Goal: Task Accomplishment & Management: Manage account settings

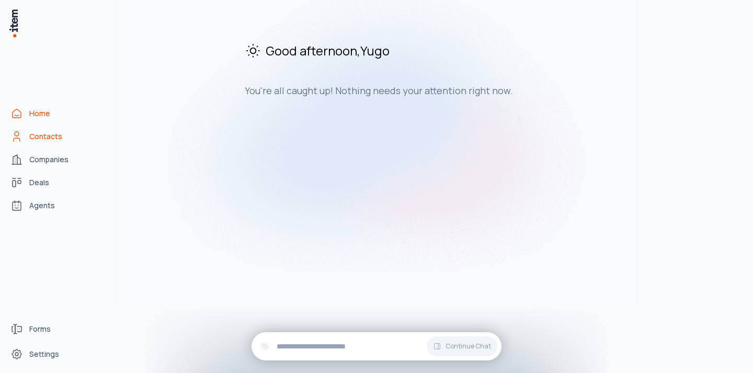
click at [73, 133] on link "Contacts" at bounding box center [45, 136] width 79 height 21
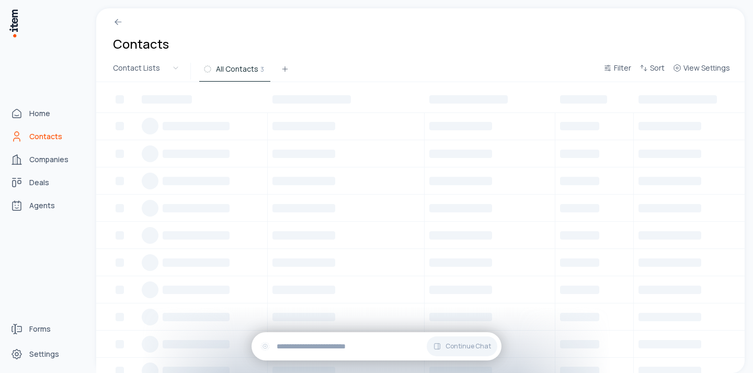
click at [35, 140] on span "Contacts" at bounding box center [45, 136] width 33 height 10
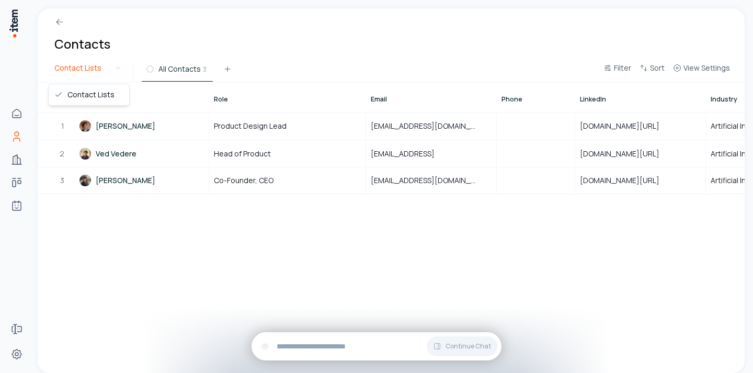
click at [116, 71] on html "Home Contacts Companies Deals Agents Forms Settings Contacts Contact Lists All …" at bounding box center [376, 186] width 753 height 373
click at [108, 71] on html "Home Contacts Companies Deals Agents Forms Settings Contacts Contact Lists All …" at bounding box center [376, 186] width 753 height 373
click at [60, 20] on icon at bounding box center [59, 22] width 10 height 10
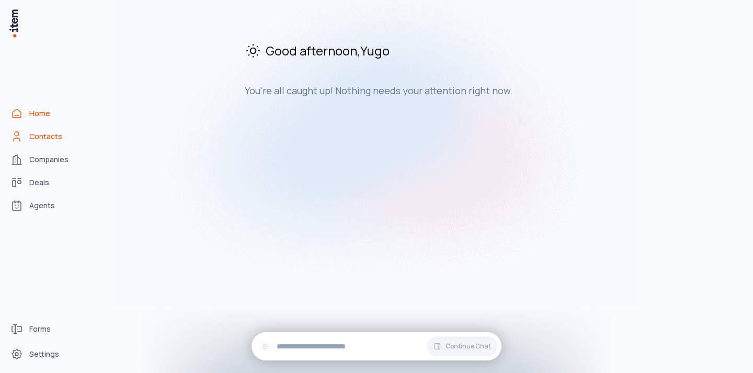
click at [67, 131] on link "Contacts" at bounding box center [45, 136] width 79 height 21
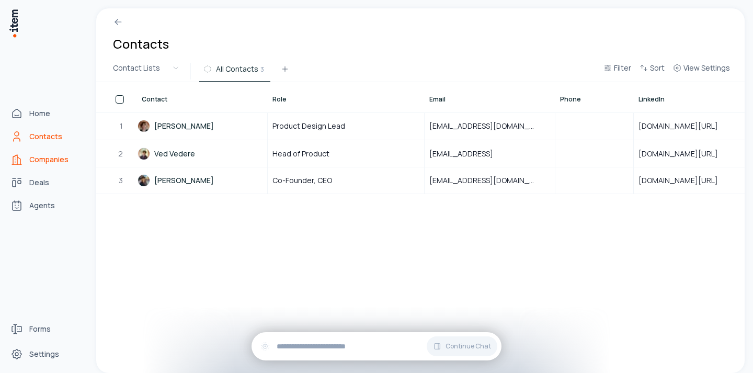
click at [60, 158] on span "Companies" at bounding box center [48, 159] width 39 height 10
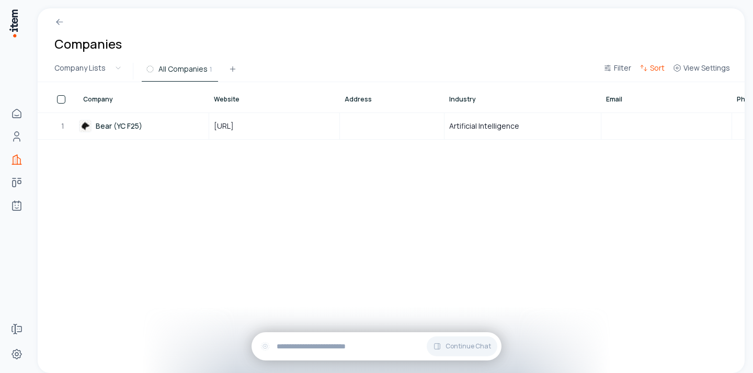
click at [649, 71] on button "Sort" at bounding box center [651, 71] width 33 height 19
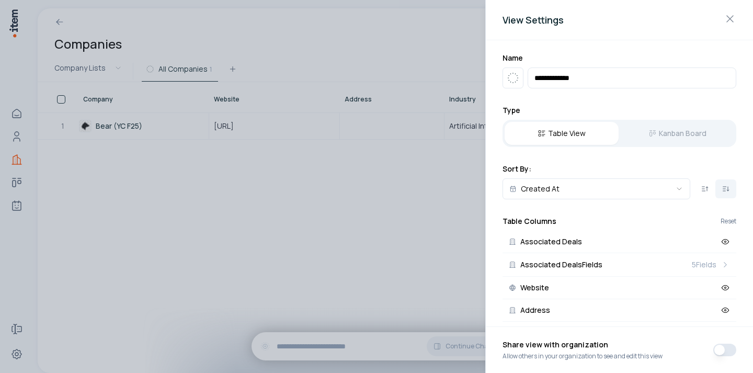
click at [737, 13] on div "View Settings" at bounding box center [619, 20] width 267 height 40
click at [732, 19] on icon "button" at bounding box center [730, 19] width 13 height 13
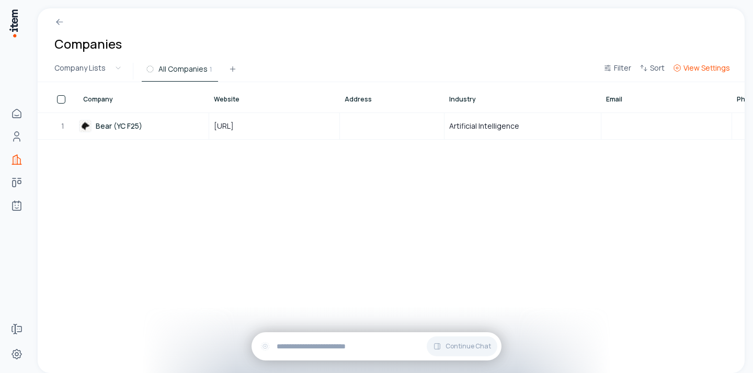
click at [727, 68] on span "View Settings" at bounding box center [706, 68] width 47 height 10
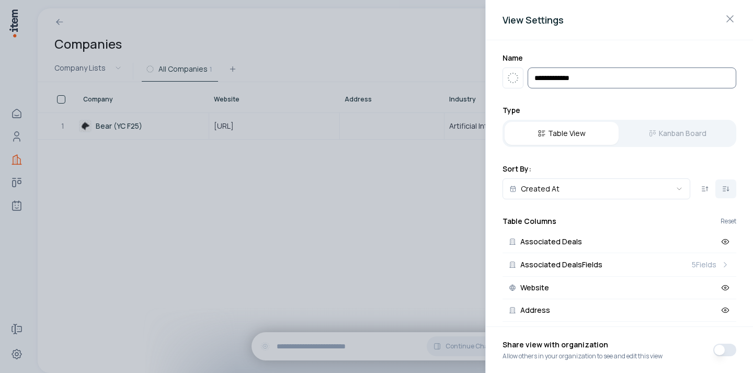
click at [620, 83] on input "**********" at bounding box center [632, 77] width 209 height 21
click at [584, 80] on input "**********" at bounding box center [632, 77] width 209 height 21
click at [587, 98] on div "**********" at bounding box center [619, 183] width 267 height 286
click at [584, 79] on input "**********" at bounding box center [632, 77] width 209 height 21
click at [577, 62] on h2 "Name" at bounding box center [619, 58] width 234 height 10
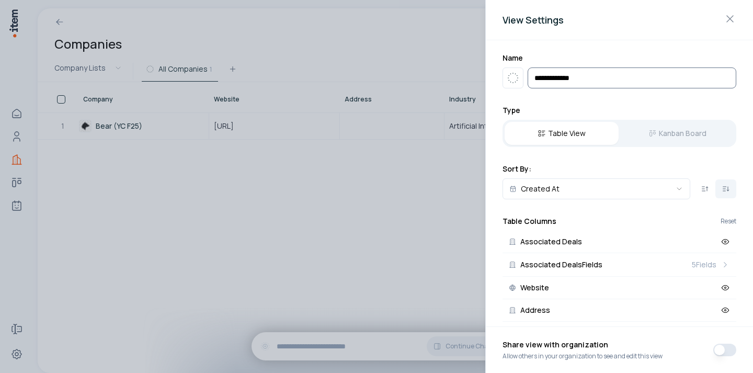
click at [585, 84] on input "**********" at bounding box center [632, 77] width 209 height 21
click at [560, 101] on div "**********" at bounding box center [619, 183] width 267 height 286
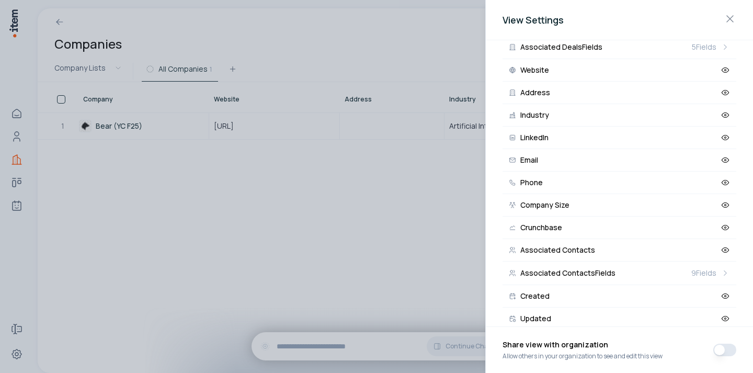
scroll to position [234, 0]
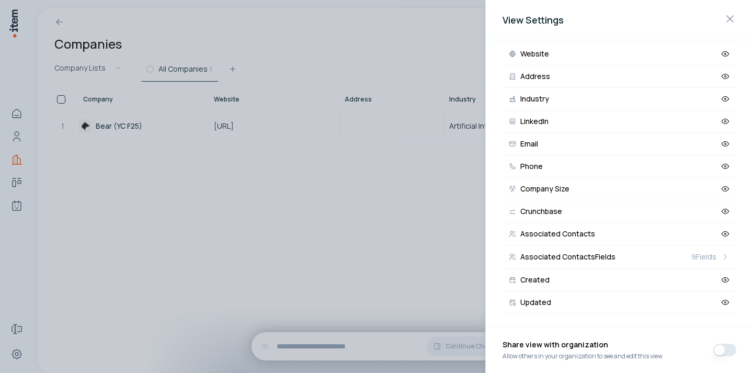
click at [712, 351] on div "Share view with organization Allow others in your organization to see and edit …" at bounding box center [619, 349] width 234 height 29
click at [717, 351] on button "button" at bounding box center [724, 349] width 23 height 13
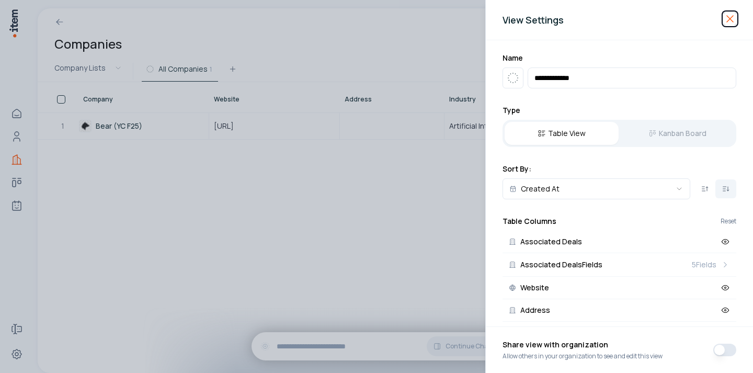
click at [730, 22] on icon "button" at bounding box center [730, 19] width 13 height 13
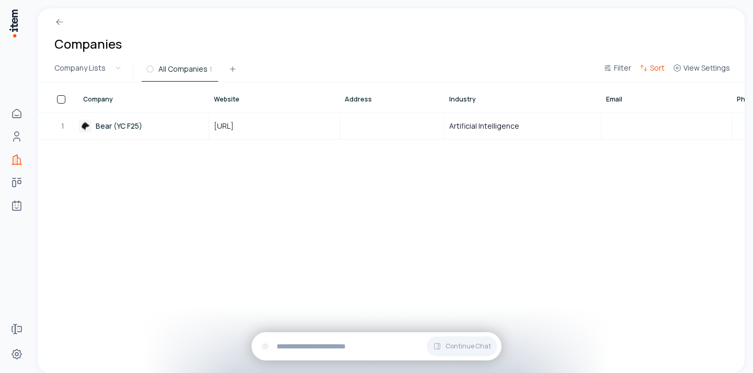
click at [657, 66] on span "Sort" at bounding box center [657, 68] width 15 height 10
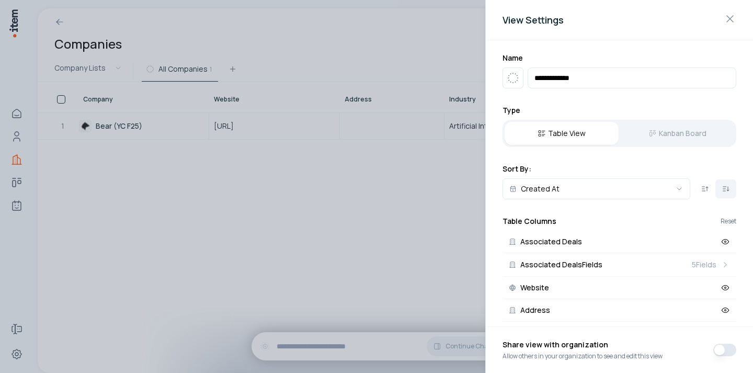
click at [740, 12] on div "View Settings" at bounding box center [619, 20] width 267 height 40
click at [731, 13] on icon "button" at bounding box center [730, 19] width 13 height 13
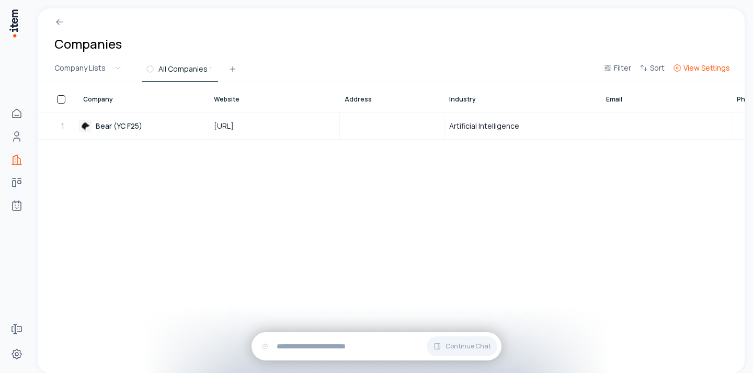
click at [699, 74] on button "View Settings" at bounding box center [701, 71] width 65 height 19
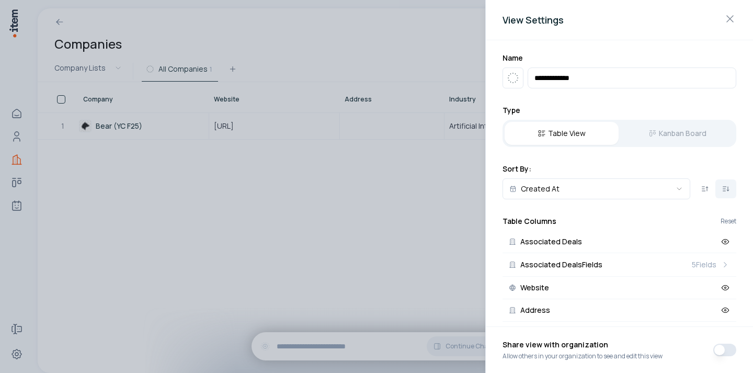
click at [744, 12] on div "View Settings" at bounding box center [619, 20] width 267 height 40
click at [737, 13] on div "View Settings" at bounding box center [619, 20] width 267 height 40
click at [746, 7] on div "View Settings" at bounding box center [619, 20] width 267 height 40
click at [737, 14] on div "View Settings" at bounding box center [619, 20] width 267 height 40
click at [730, 17] on icon "button" at bounding box center [730, 19] width 13 height 13
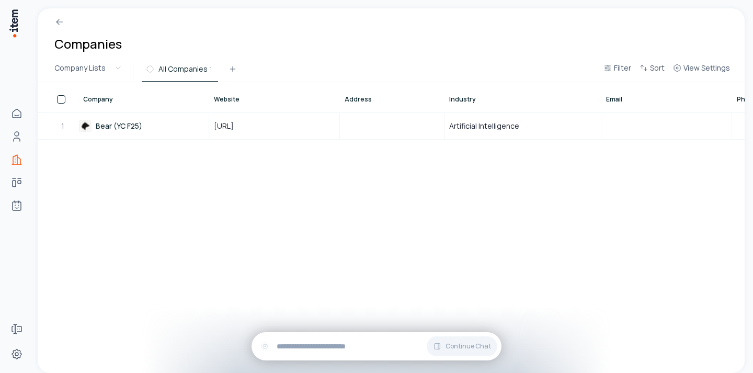
click at [599, 69] on div "All Companies 1" at bounding box center [370, 71] width 457 height 19
click at [607, 69] on icon "button" at bounding box center [607, 68] width 8 height 8
click at [366, 123] on button "Add filter" at bounding box center [489, 121] width 275 height 19
click at [616, 95] on button "Clear All" at bounding box center [616, 101] width 24 height 21
click at [364, 118] on button "Add filter" at bounding box center [489, 121] width 275 height 19
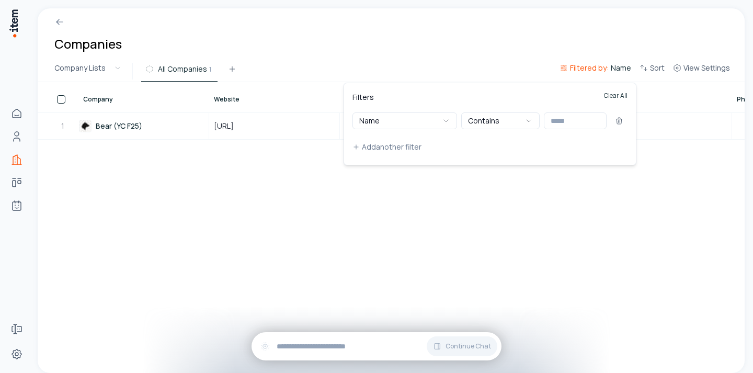
click at [618, 94] on button "Clear All" at bounding box center [616, 101] width 24 height 21
click at [490, 50] on html "Home Contacts Companies Deals Agents Forms Settings Companies Company Lists All…" at bounding box center [376, 186] width 753 height 373
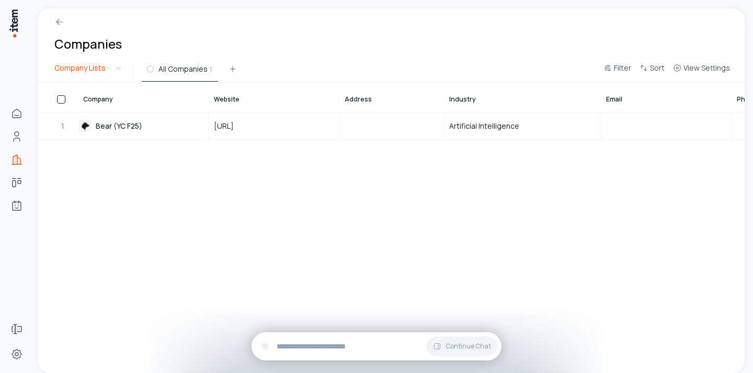
click at [119, 70] on html "Home Contacts Companies Deals Agents Forms Settings Companies Company Lists All…" at bounding box center [376, 186] width 753 height 373
click at [118, 70] on html "Home Contacts Companies Deals Agents Forms Settings Companies Company Lists All…" at bounding box center [376, 186] width 753 height 373
click at [63, 65] on html "Home Contacts Companies Deals Agents Forms Settings Companies Company Lists All…" at bounding box center [376, 186] width 753 height 373
click at [198, 61] on html "Home Contacts Companies Deals Agents Forms Settings Companies Company Lists All…" at bounding box center [376, 186] width 753 height 373
click at [220, 67] on div "All Companies 1" at bounding box center [370, 71] width 457 height 19
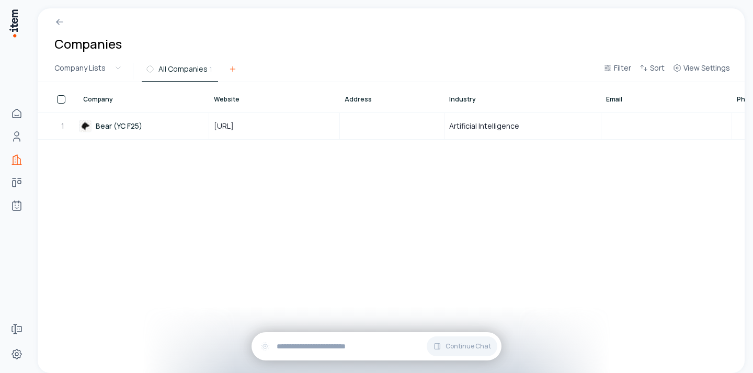
click at [230, 67] on icon at bounding box center [232, 69] width 8 height 8
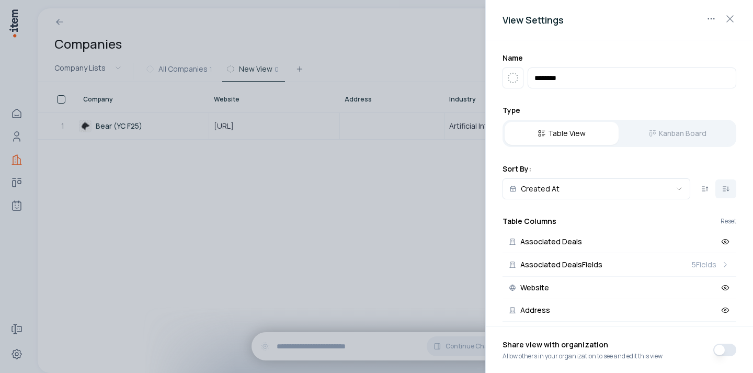
click at [251, 84] on div at bounding box center [376, 186] width 753 height 373
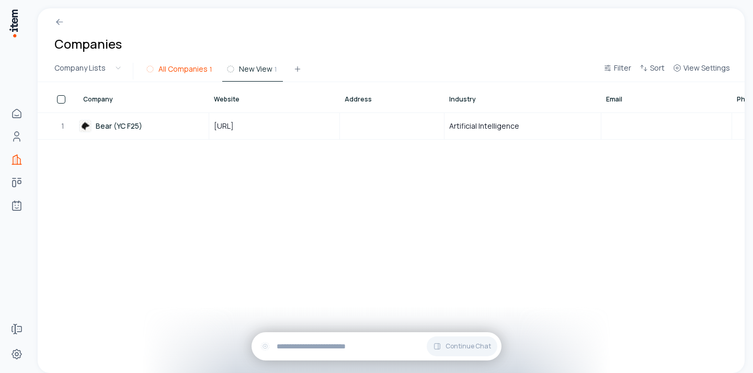
click at [192, 70] on span "All Companies" at bounding box center [182, 69] width 49 height 10
click at [255, 73] on span "New View" at bounding box center [255, 69] width 33 height 10
click at [188, 74] on span "All Companies" at bounding box center [182, 69] width 49 height 10
click at [246, 71] on span "New View" at bounding box center [255, 69] width 33 height 10
click at [189, 73] on span "All Companies" at bounding box center [182, 69] width 49 height 10
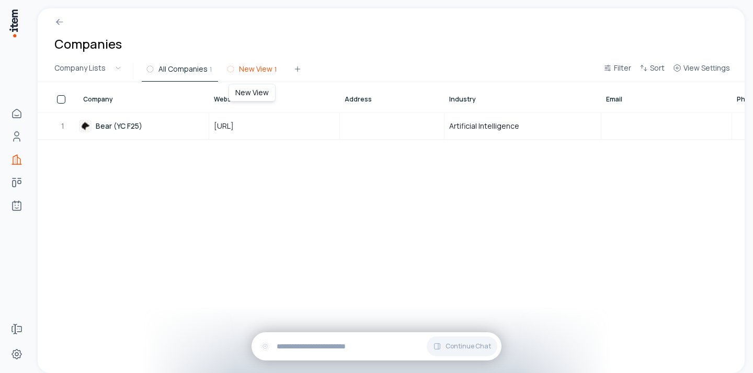
click at [262, 63] on button "New View 1" at bounding box center [252, 72] width 61 height 19
click at [185, 78] on button "All Companies 1" at bounding box center [180, 72] width 76 height 19
click at [255, 66] on span "New View" at bounding box center [255, 69] width 33 height 10
click at [186, 67] on span "All Companies" at bounding box center [182, 69] width 49 height 10
click at [251, 74] on span "New View" at bounding box center [255, 69] width 33 height 10
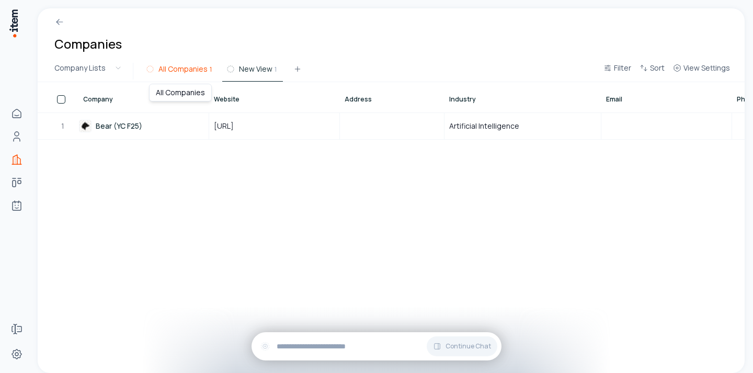
click at [179, 66] on span "All Companies" at bounding box center [182, 69] width 49 height 10
click at [247, 71] on span "New View" at bounding box center [255, 69] width 33 height 10
click at [181, 73] on span "All Companies" at bounding box center [182, 69] width 49 height 10
click at [251, 83] on div "Website" at bounding box center [275, 97] width 130 height 29
click at [251, 68] on span "New View" at bounding box center [255, 69] width 33 height 10
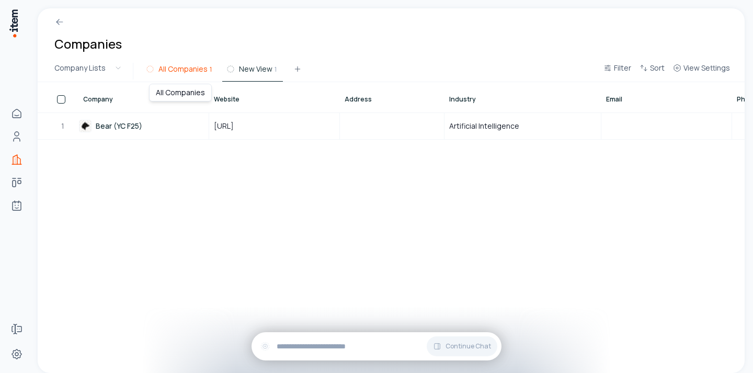
click at [193, 68] on span "All Companies" at bounding box center [182, 69] width 49 height 10
click at [244, 69] on span "New View" at bounding box center [255, 69] width 33 height 10
click at [188, 66] on span "All Companies" at bounding box center [182, 69] width 49 height 10
click at [243, 71] on span "New View" at bounding box center [255, 69] width 33 height 10
click at [197, 71] on span "All Companies" at bounding box center [182, 69] width 49 height 10
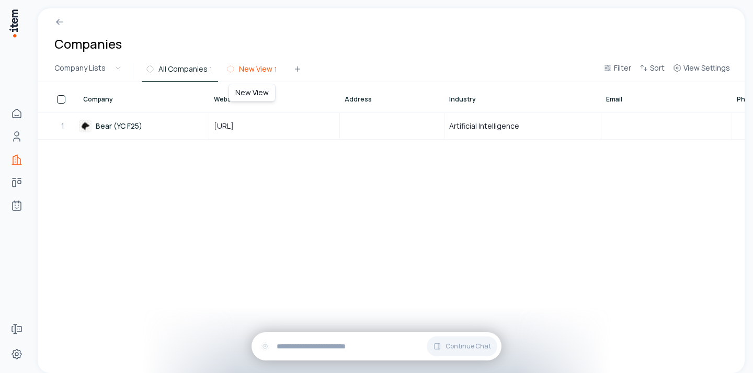
click at [245, 68] on span "New View" at bounding box center [255, 69] width 33 height 10
click at [192, 67] on span "All Companies" at bounding box center [182, 69] width 49 height 10
click at [178, 77] on button "All Companies 1" at bounding box center [180, 72] width 76 height 19
click at [255, 79] on button "New View 1" at bounding box center [252, 72] width 61 height 19
click at [179, 67] on span "All Companies" at bounding box center [182, 69] width 49 height 10
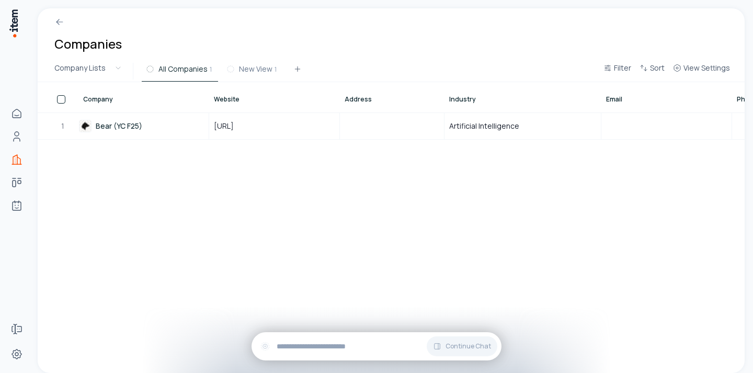
click at [61, 100] on button "button" at bounding box center [61, 99] width 8 height 8
click at [59, 102] on button "button" at bounding box center [61, 99] width 8 height 8
click at [62, 97] on button "button" at bounding box center [61, 99] width 8 height 8
click at [62, 98] on button "button" at bounding box center [61, 99] width 8 height 8
click at [137, 179] on div "Company Website Address Industry Email Phone Crunchbase Company Size Associated…" at bounding box center [391, 227] width 707 height 291
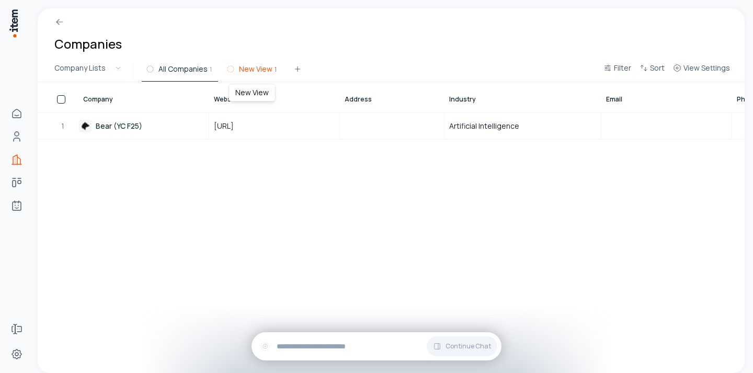
click at [256, 71] on span "New View" at bounding box center [255, 69] width 33 height 10
click at [255, 76] on button "New View 1" at bounding box center [252, 72] width 61 height 19
drag, startPoint x: 267, startPoint y: 74, endPoint x: 247, endPoint y: 142, distance: 71.3
click at [247, 141] on div "Companies Company Lists All Companies 1 New View 1 Filter Sort View Settings Co…" at bounding box center [391, 190] width 707 height 364
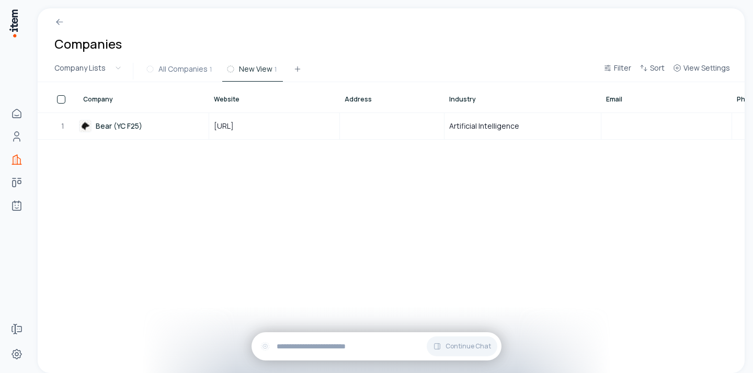
click at [494, 59] on div "Companies" at bounding box center [391, 34] width 707 height 52
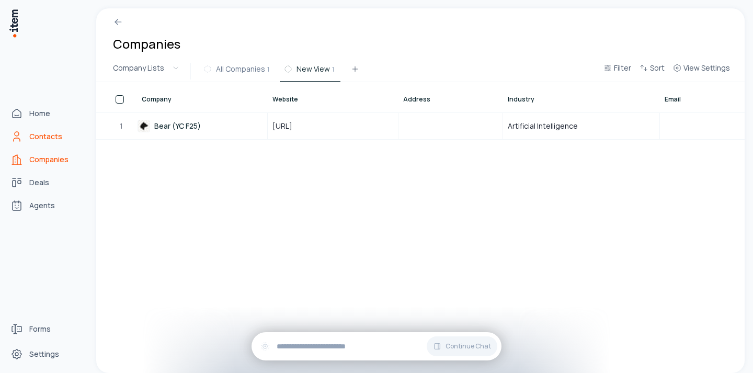
click at [17, 136] on icon "Contacts" at bounding box center [16, 136] width 13 height 13
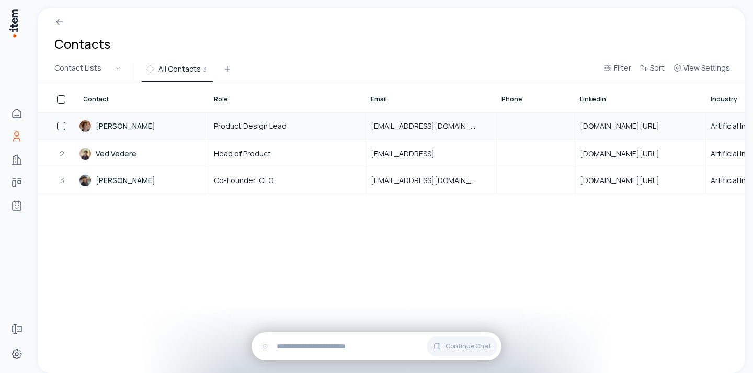
click at [141, 132] on link "[PERSON_NAME]" at bounding box center [143, 126] width 129 height 26
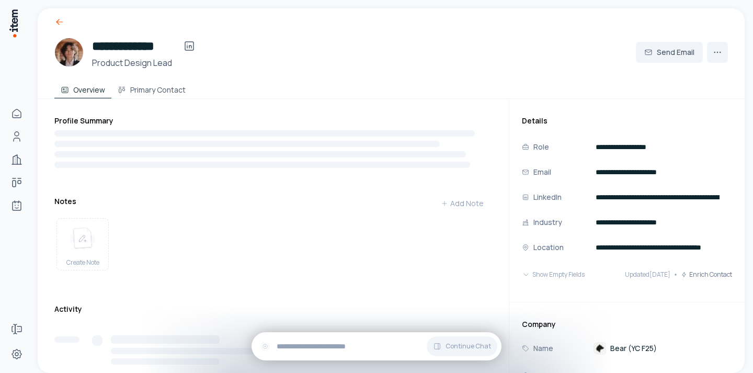
click at [55, 19] on icon at bounding box center [59, 22] width 10 height 10
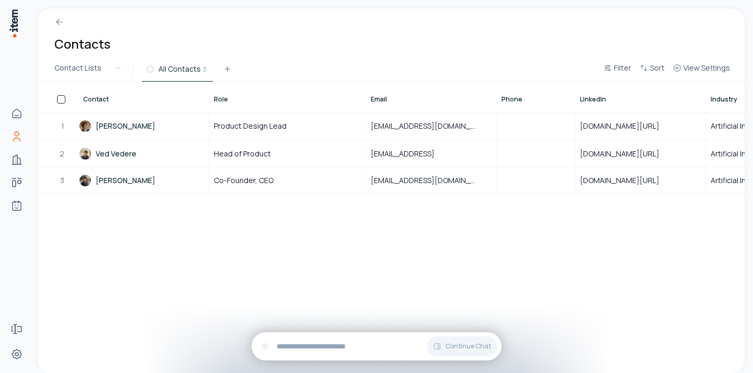
click at [118, 97] on div "Contact" at bounding box center [143, 99] width 121 height 8
click at [110, 105] on div "Contact" at bounding box center [144, 97] width 130 height 29
click at [112, 104] on div "Contact" at bounding box center [144, 97] width 130 height 29
click at [114, 96] on icon at bounding box center [116, 99] width 6 height 6
click at [225, 100] on span "Role" at bounding box center [221, 99] width 14 height 8
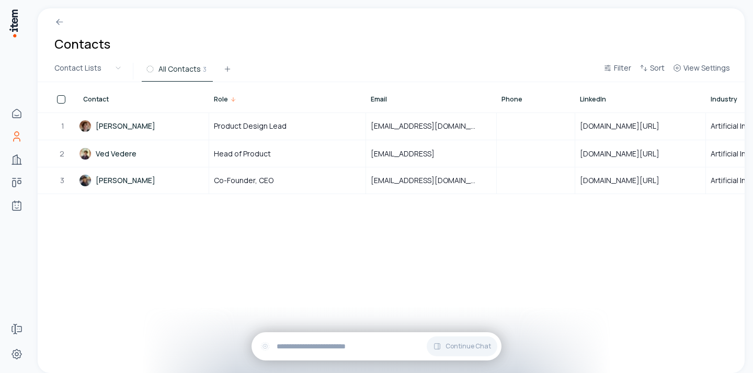
click at [288, 223] on div "Contact Role Email Phone LinkedIn Industry Location Company Source Primary Cont…" at bounding box center [391, 227] width 707 height 291
click at [108, 62] on html "Home Contacts Companies Deals Agents Forms Settings Contacts Contact Lists All …" at bounding box center [376, 186] width 753 height 373
click at [126, 68] on html "Home Contacts Companies Deals Agents Forms Settings Contacts Contact Lists All …" at bounding box center [376, 186] width 753 height 373
click at [119, 68] on html "Home Contacts Companies Deals Agents Forms Settings Contacts Contact Lists All …" at bounding box center [376, 186] width 753 height 373
click at [116, 69] on html "Home Contacts Companies Deals Agents Forms Settings Contacts Contact Lists All …" at bounding box center [376, 186] width 753 height 373
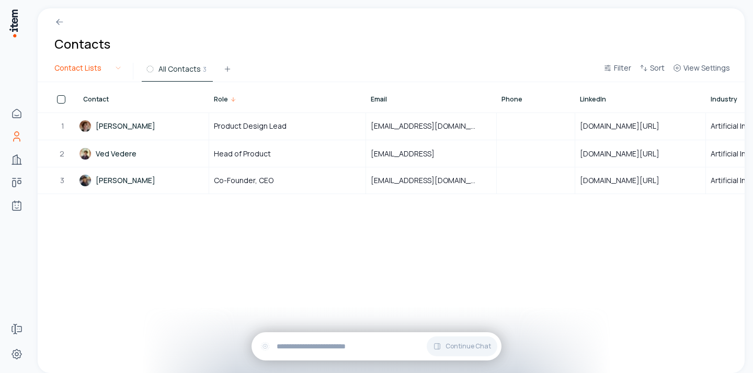
click at [119, 71] on html "Home Contacts Companies Deals Agents Forms Settings Contacts Contact Lists All …" at bounding box center [376, 186] width 753 height 373
click at [108, 71] on html "Home Contacts Companies Deals Agents Forms Settings Contacts Contact Lists All …" at bounding box center [376, 186] width 753 height 373
click at [108, 74] on html "Home Contacts Companies Deals Agents Forms Settings Contacts Contact Lists All …" at bounding box center [376, 186] width 753 height 373
click at [120, 72] on html "Home Contacts Companies Deals Agents Forms Settings Contacts Contact Lists All …" at bounding box center [376, 186] width 753 height 373
click at [111, 72] on html "Home Contacts Companies Deals Agents Forms Settings Contacts Contact Lists All …" at bounding box center [376, 186] width 753 height 373
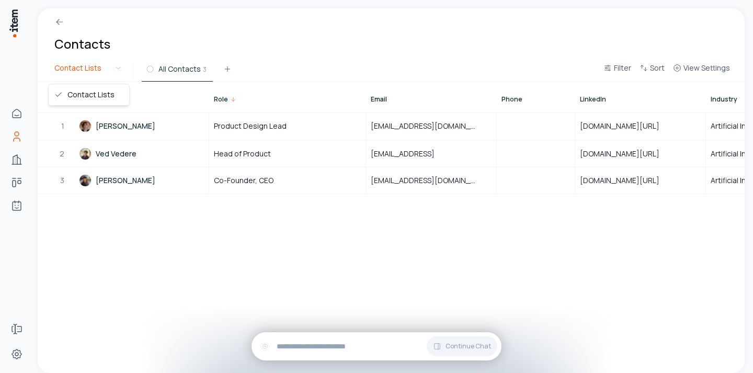
click at [106, 72] on html "Home Contacts Companies Deals Agents Forms Settings Contacts Contact Lists All …" at bounding box center [376, 186] width 753 height 373
click at [129, 64] on div "Contact Lists All Contacts 3" at bounding box center [323, 71] width 551 height 21
click at [119, 65] on html "Home Contacts Companies Deals Agents Forms Settings Contacts Contact Lists All …" at bounding box center [376, 186] width 753 height 373
click at [105, 65] on html "Home Contacts Companies Deals Agents Forms Settings Contacts Contact Lists All …" at bounding box center [376, 186] width 753 height 373
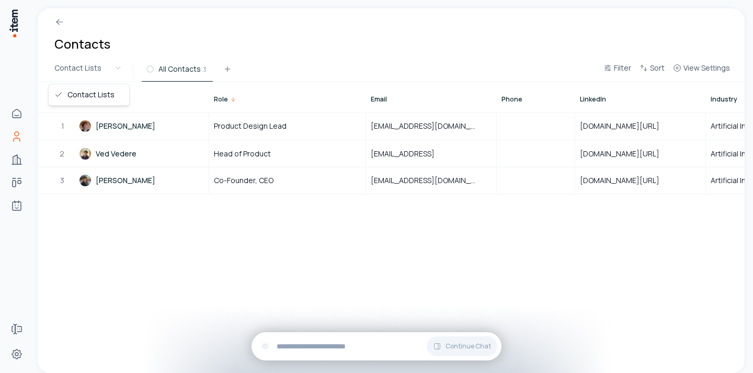
click at [119, 72] on html "Home Contacts Companies Deals Agents Forms Settings Contacts Contact Lists All …" at bounding box center [376, 186] width 753 height 373
click at [95, 71] on html "Home Contacts Companies Deals Agents Forms Settings Contacts Contact Lists All …" at bounding box center [376, 186] width 753 height 373
click at [170, 68] on html "Home Contacts Companies Deals Agents Forms Settings Contacts Contact Lists All …" at bounding box center [376, 186] width 753 height 373
click at [223, 65] on icon at bounding box center [227, 69] width 8 height 8
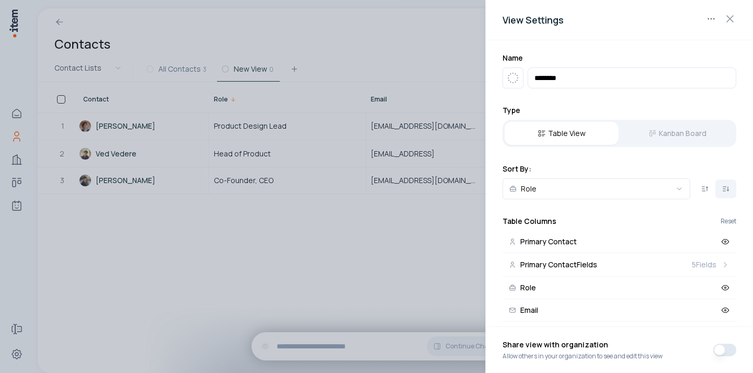
click at [259, 73] on div at bounding box center [376, 186] width 753 height 373
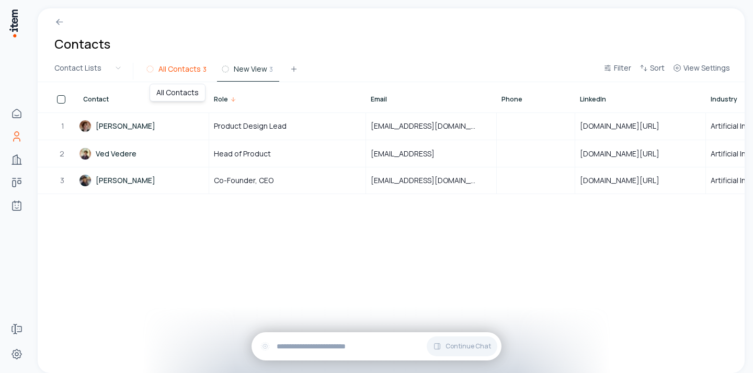
click at [176, 72] on span "All Contacts" at bounding box center [179, 69] width 42 height 10
click at [234, 62] on div "All Contacts 3 New View 3" at bounding box center [370, 71] width 457 height 19
click at [240, 68] on span "New View" at bounding box center [250, 69] width 33 height 10
drag, startPoint x: 240, startPoint y: 68, endPoint x: 231, endPoint y: 68, distance: 9.4
click at [231, 68] on button "New View 3" at bounding box center [248, 72] width 62 height 19
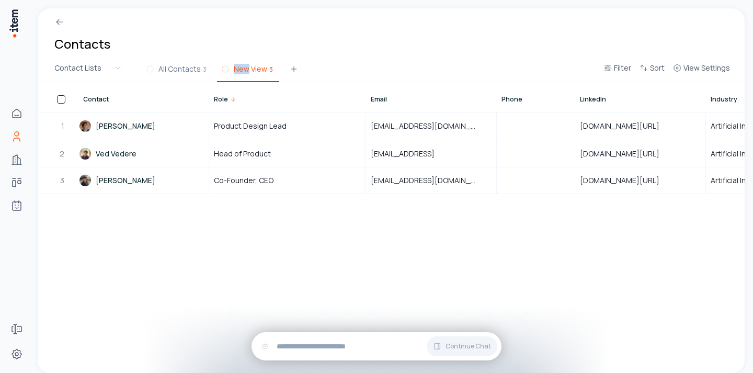
click at [248, 68] on span "New View" at bounding box center [250, 69] width 33 height 10
click at [221, 68] on icon at bounding box center [225, 69] width 8 height 8
click at [226, 69] on icon at bounding box center [225, 69] width 8 height 8
click at [250, 69] on span "New View" at bounding box center [250, 69] width 33 height 10
click at [166, 72] on span "All Contacts" at bounding box center [179, 69] width 42 height 10
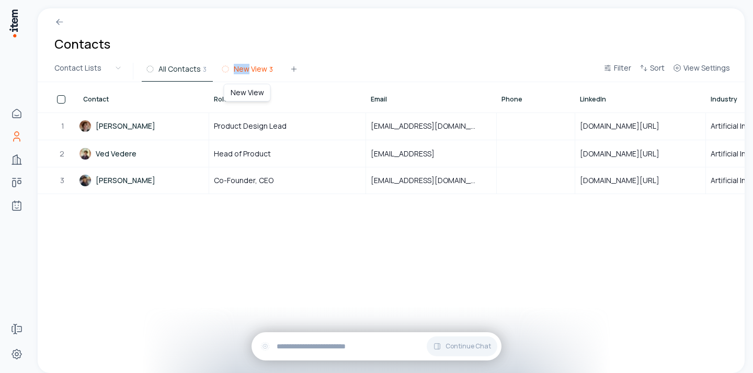
click at [256, 71] on span "New View" at bounding box center [250, 69] width 33 height 10
click at [335, 56] on div "Contacts" at bounding box center [391, 34] width 707 height 52
click at [170, 75] on button "All Contacts 3" at bounding box center [177, 72] width 71 height 19
click at [253, 73] on span "New View" at bounding box center [250, 69] width 33 height 10
click at [174, 71] on span "All Contacts" at bounding box center [179, 69] width 42 height 10
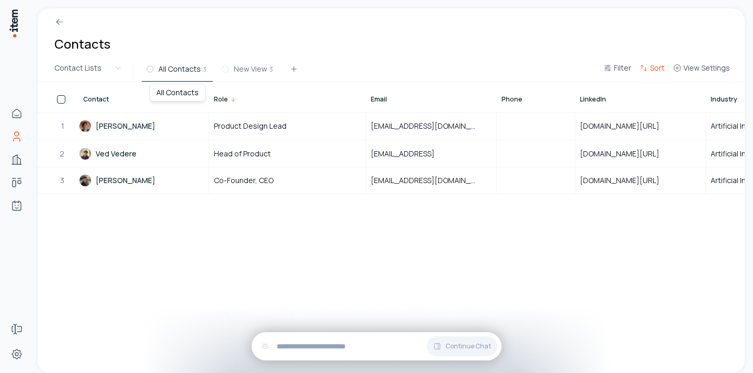
click at [658, 66] on span "Sort" at bounding box center [657, 68] width 15 height 10
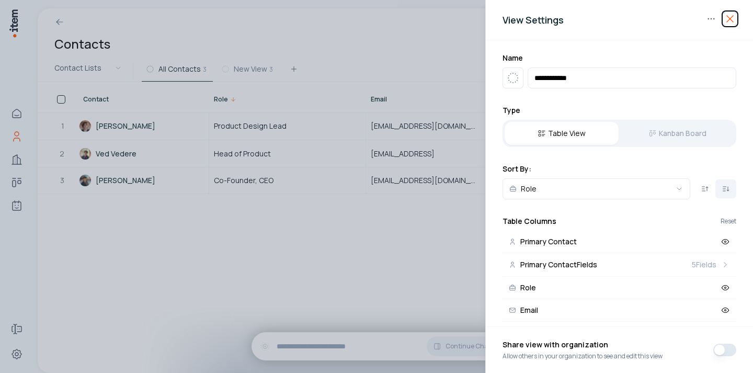
click at [729, 22] on icon "button" at bounding box center [730, 19] width 13 height 13
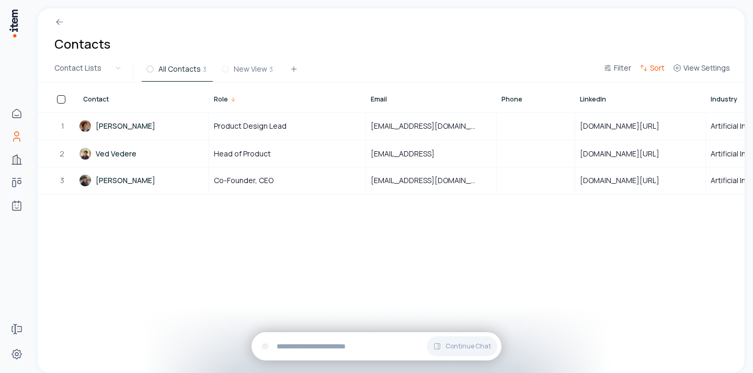
click at [655, 68] on span "Sort" at bounding box center [657, 68] width 15 height 10
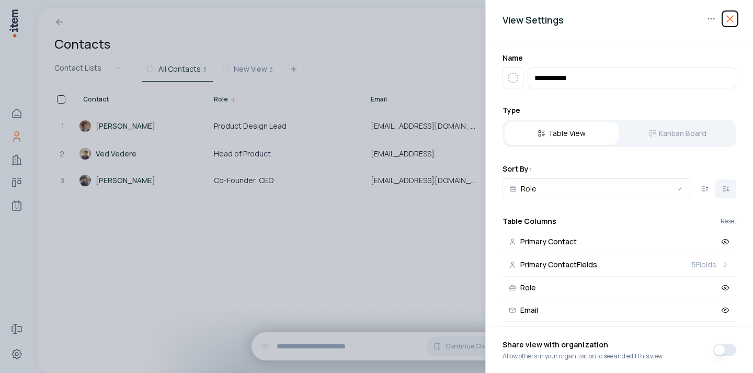
click at [731, 18] on icon "button" at bounding box center [730, 19] width 13 height 13
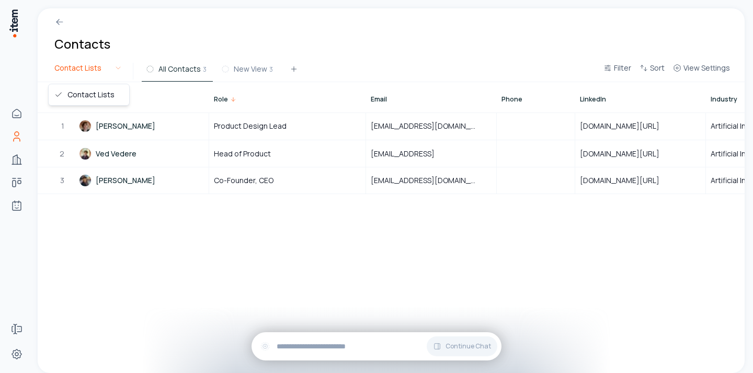
click at [108, 73] on html "Home Contacts Companies Deals Agents Forms Settings Contacts Contact Lists All …" at bounding box center [376, 186] width 753 height 373
click at [100, 67] on html "Home Contacts Companies Deals Agents Forms Settings Contacts Contact Lists All …" at bounding box center [376, 186] width 753 height 373
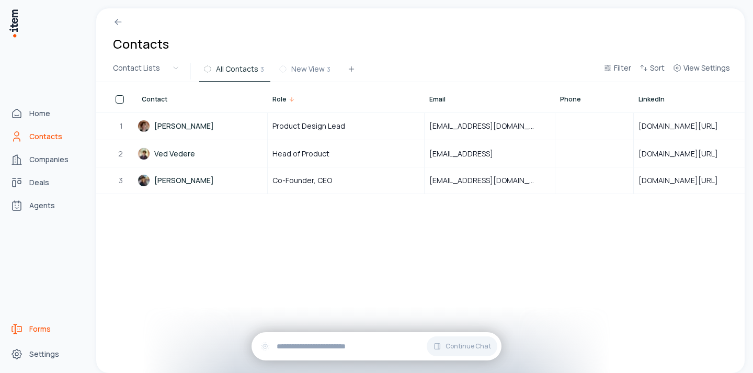
click at [36, 326] on span "Forms" at bounding box center [39, 329] width 21 height 10
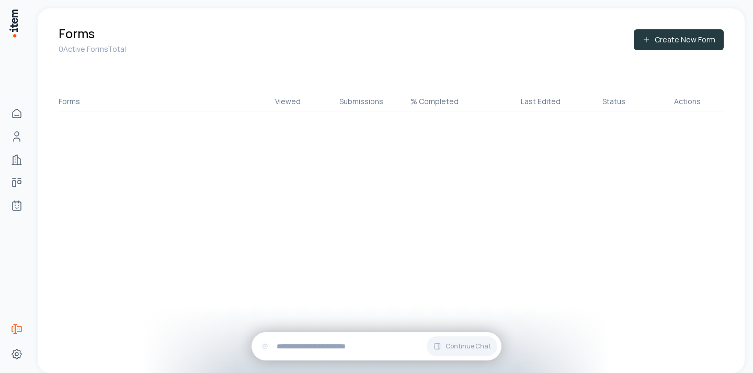
click at [669, 45] on button "Create New Form" at bounding box center [679, 39] width 90 height 21
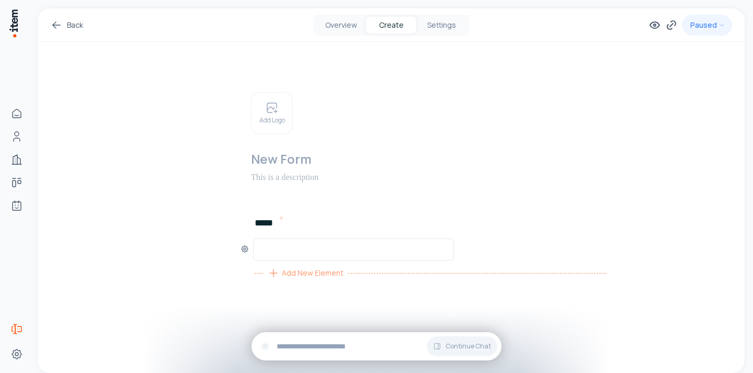
click at [294, 265] on div "Add New Element" at bounding box center [305, 273] width 85 height 17
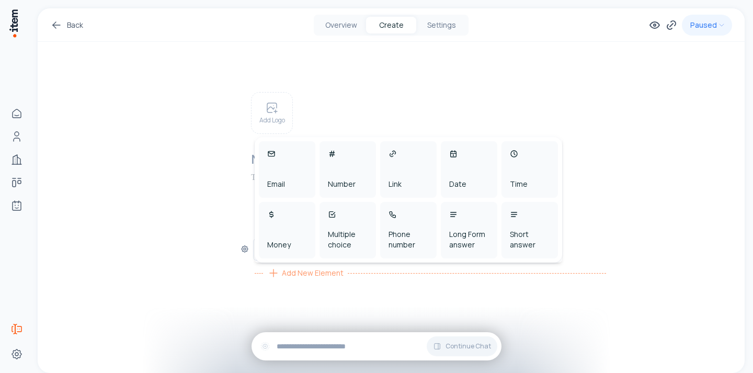
click at [295, 253] on div "Money" at bounding box center [287, 230] width 56 height 56
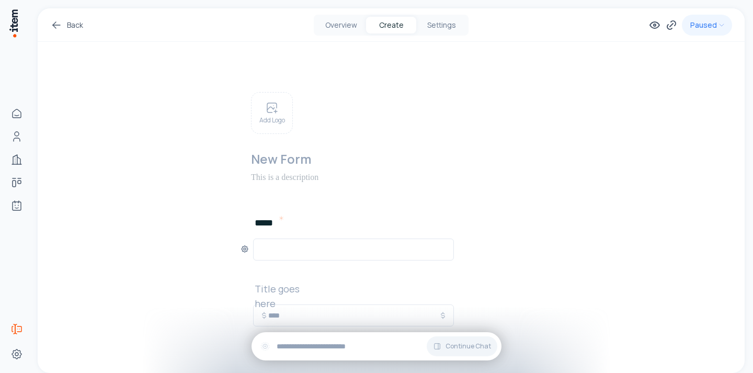
click at [266, 251] on input "text" at bounding box center [353, 249] width 187 height 13
click at [279, 293] on h2 at bounding box center [288, 288] width 67 height 15
click at [293, 307] on div at bounding box center [353, 315] width 201 height 22
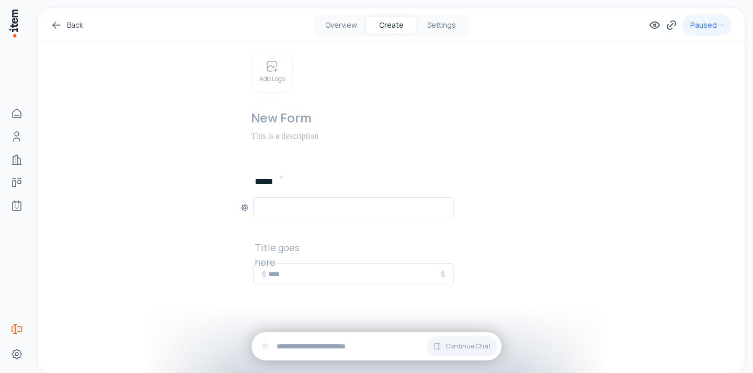
click at [293, 276] on input "text" at bounding box center [353, 274] width 170 height 13
click at [368, 210] on input "text" at bounding box center [353, 208] width 187 height 13
click at [68, 25] on link "Back" at bounding box center [66, 25] width 33 height 13
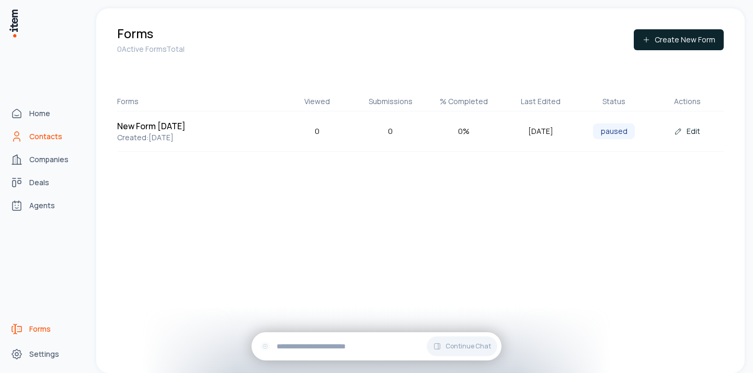
click at [34, 139] on span "Contacts" at bounding box center [45, 136] width 33 height 10
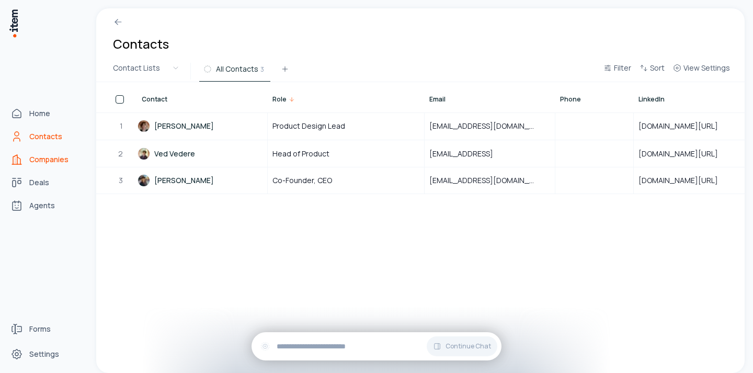
click at [20, 153] on icon "Companies" at bounding box center [16, 159] width 13 height 13
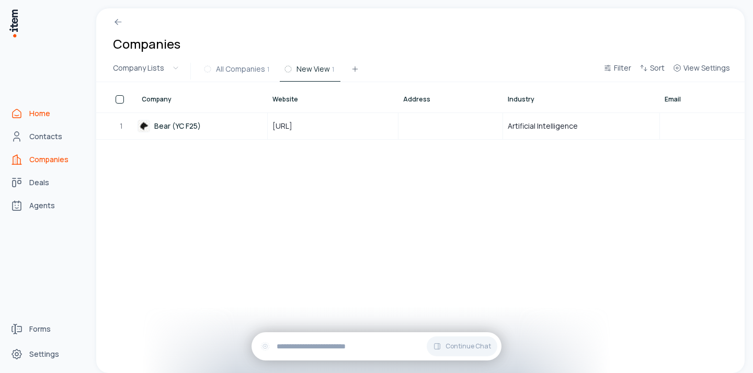
click at [22, 117] on icon "Home" at bounding box center [16, 113] width 13 height 13
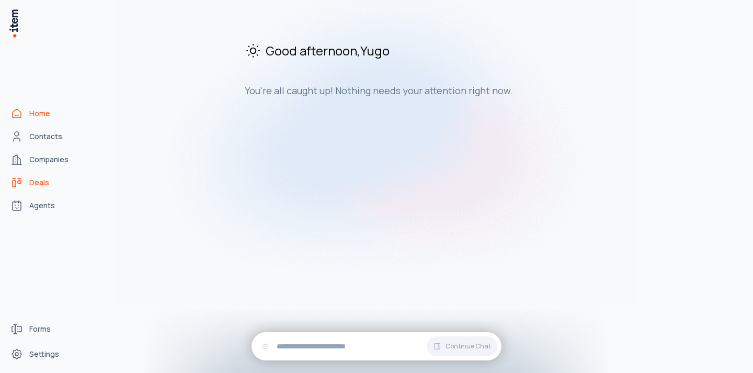
click at [31, 192] on link "Deals" at bounding box center [45, 182] width 79 height 21
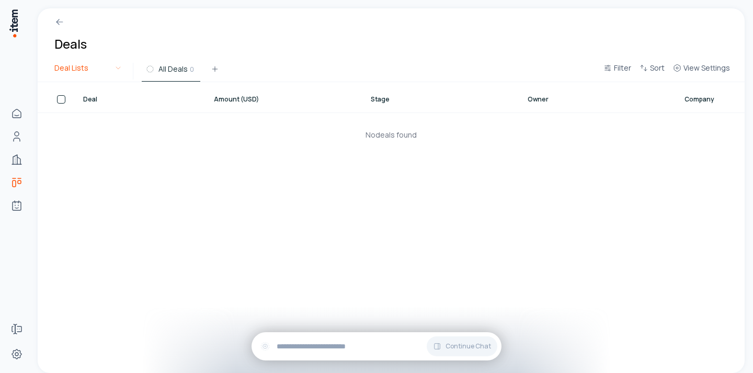
click at [85, 72] on html "Home Contacts Companies Deals Agents Forms Settings Deals Deal Lists All Deals …" at bounding box center [376, 186] width 753 height 373
click at [97, 71] on html "Home Contacts Companies Deals Agents Forms Settings Deals Deal Lists All Deals …" at bounding box center [376, 186] width 753 height 373
click at [61, 23] on icon at bounding box center [59, 22] width 10 height 10
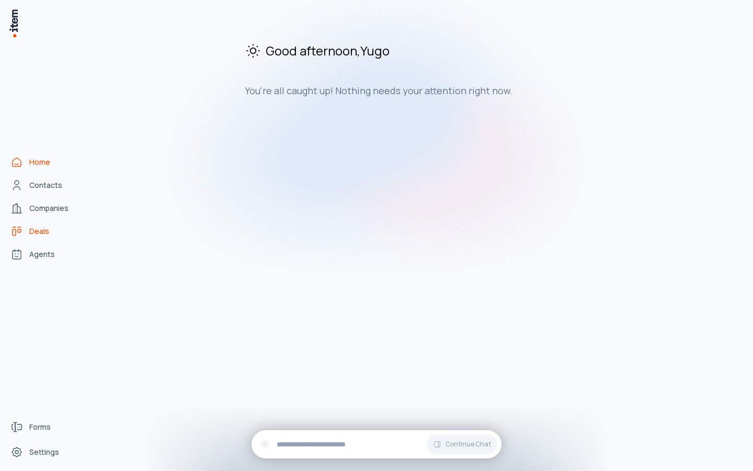
click at [35, 231] on span "Deals" at bounding box center [39, 231] width 20 height 10
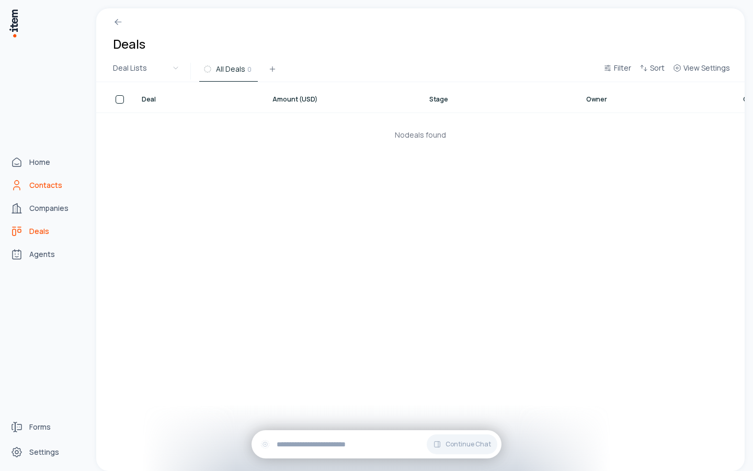
click at [15, 181] on icon "Contacts" at bounding box center [16, 185] width 13 height 13
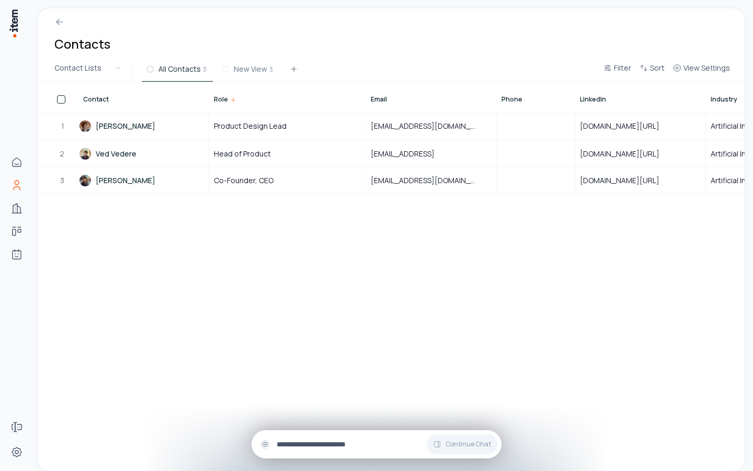
click at [357, 372] on div "Continue Chat" at bounding box center [376, 444] width 250 height 28
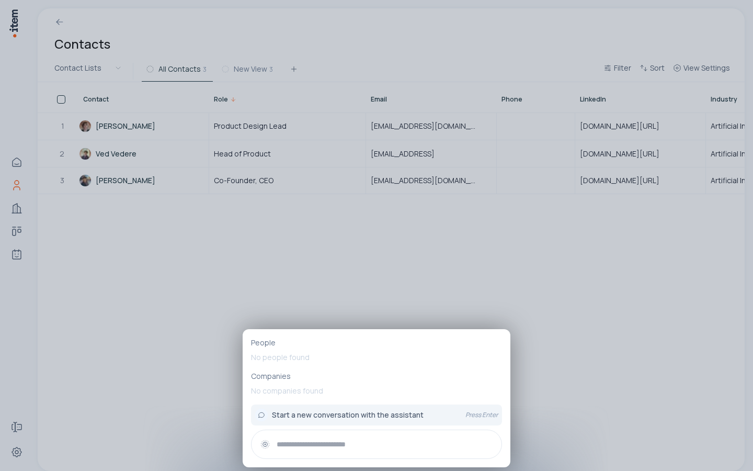
click at [437, 299] on div at bounding box center [376, 235] width 753 height 471
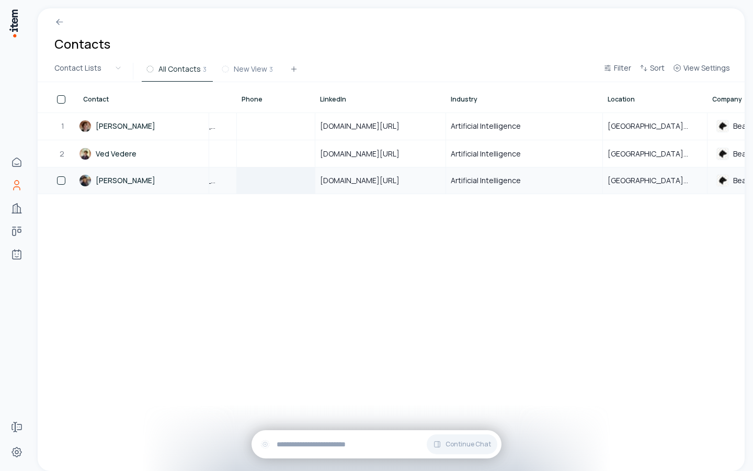
scroll to position [0, 170]
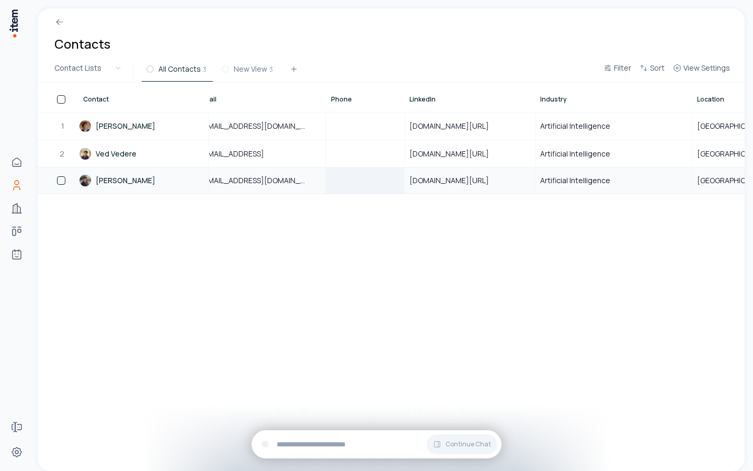
click at [375, 177] on div at bounding box center [365, 180] width 77 height 25
click at [375, 154] on div at bounding box center [365, 154] width 77 height 26
click at [371, 130] on div at bounding box center [365, 126] width 77 height 26
click at [400, 225] on div "Contact Role Email Phone LinkedIn Industry Location Company Source Primary Cont…" at bounding box center [391, 276] width 707 height 388
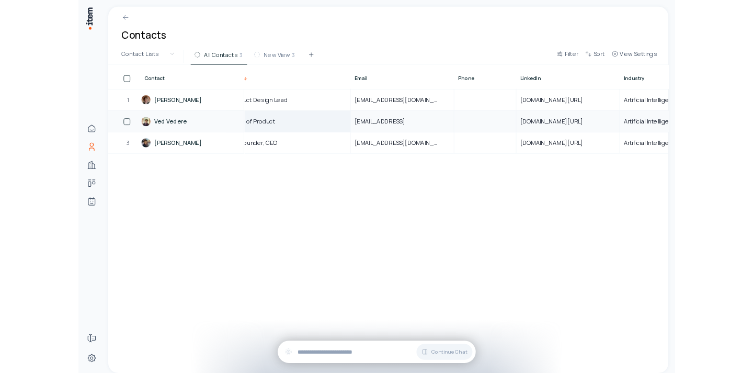
scroll to position [0, 0]
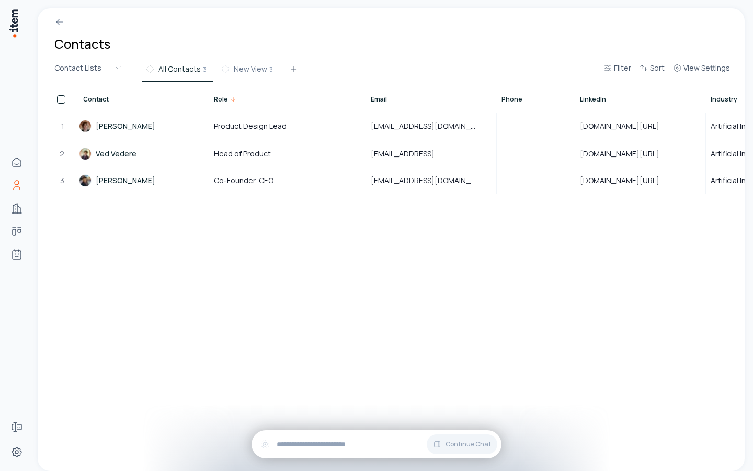
click at [233, 102] on icon at bounding box center [233, 99] width 6 height 6
click at [233, 101] on div "Role" at bounding box center [288, 97] width 156 height 29
click at [227, 99] on div "Role" at bounding box center [222, 99] width 16 height 8
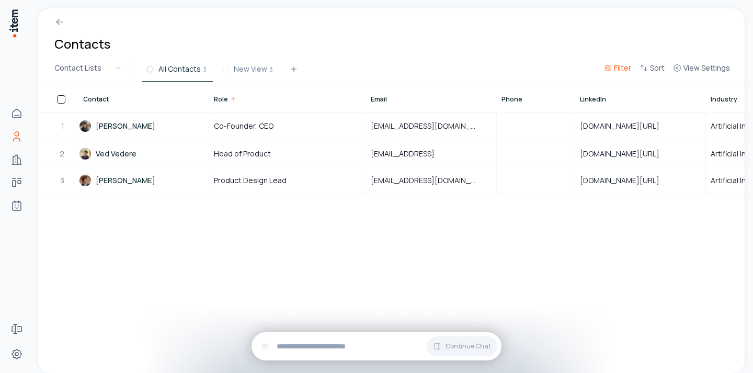
click at [618, 73] on span "Filter" at bounding box center [622, 68] width 17 height 10
click at [386, 120] on button "Add filter" at bounding box center [489, 121] width 275 height 19
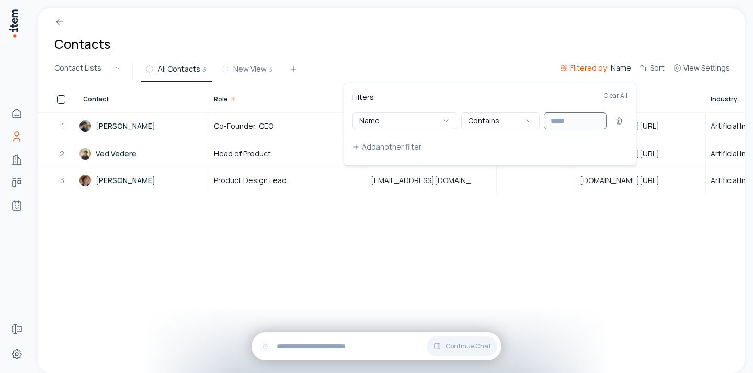
click at [566, 127] on input "text" at bounding box center [575, 120] width 63 height 17
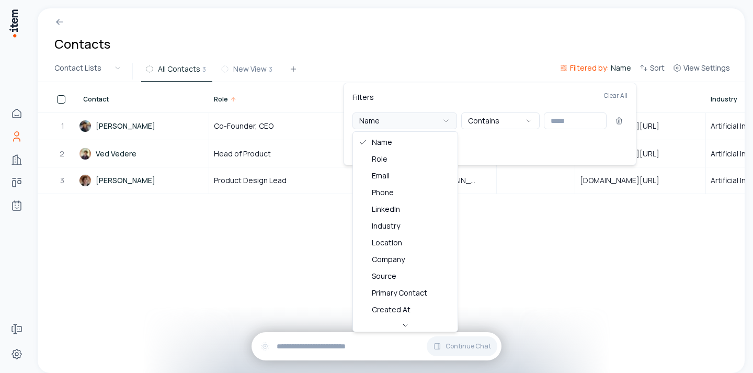
click at [435, 128] on button "Name" at bounding box center [404, 120] width 105 height 17
click at [440, 120] on button "Name" at bounding box center [404, 120] width 105 height 17
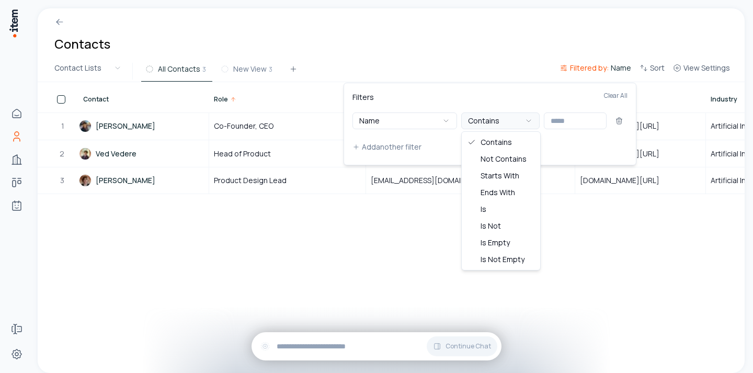
click at [487, 118] on button "Contains" at bounding box center [500, 120] width 78 height 17
click at [497, 127] on button "Contains" at bounding box center [500, 120] width 78 height 17
click at [496, 123] on button "Contains" at bounding box center [500, 120] width 78 height 17
click at [509, 63] on html "Home Contacts Companies Deals Agents Forms Settings Contacts Contact Lists All …" at bounding box center [376, 186] width 753 height 373
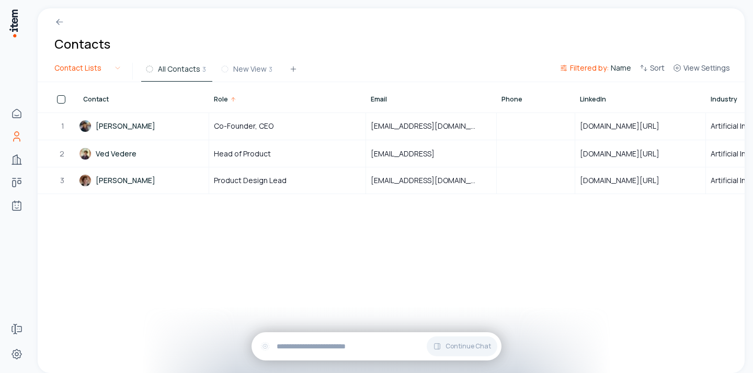
click at [110, 68] on html "Home Contacts Companies Deals Agents Forms Settings Contacts Contact Lists All …" at bounding box center [376, 186] width 753 height 373
click at [614, 73] on html "Home Contacts Companies Deals Agents Forms Settings Contacts Contact Lists All …" at bounding box center [376, 186] width 753 height 373
click at [615, 68] on span "Name" at bounding box center [621, 68] width 20 height 10
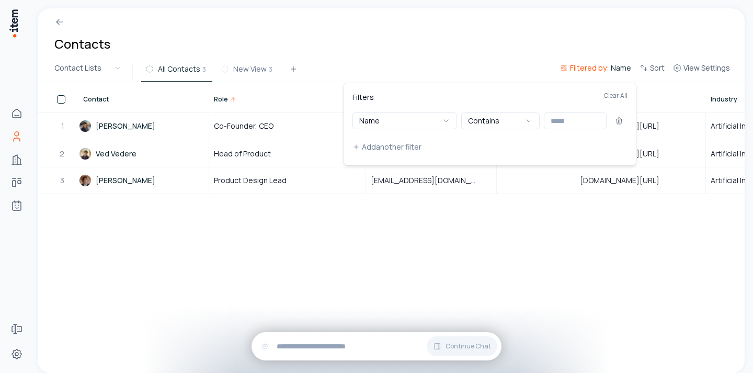
click at [621, 68] on html "Home Contacts Companies Deals Agents Forms Settings Contacts Contact Lists All …" at bounding box center [376, 186] width 753 height 373
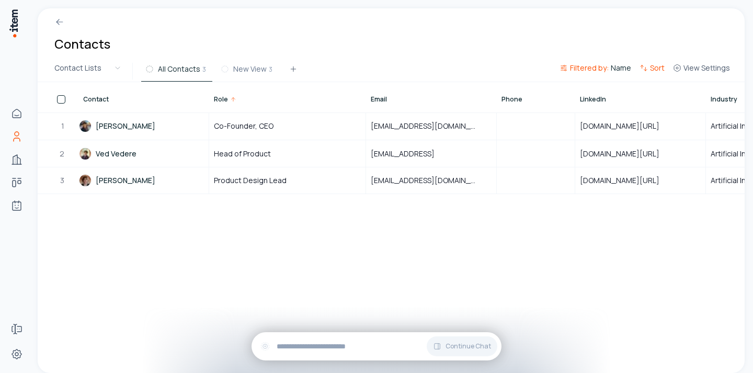
click at [657, 67] on span "Sort" at bounding box center [657, 68] width 15 height 10
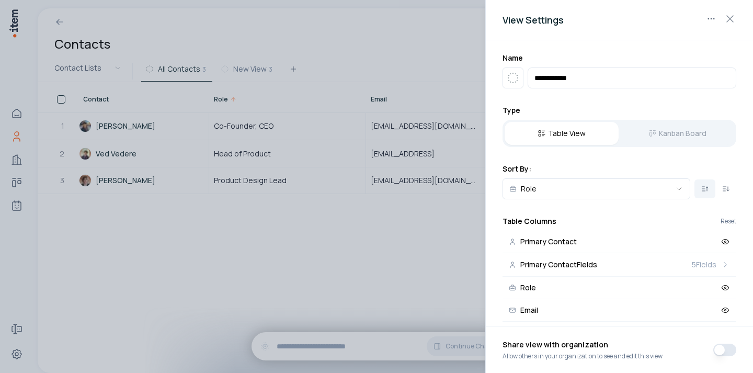
click at [725, 27] on h2 "View Settings" at bounding box center [619, 20] width 234 height 15
click at [735, 15] on icon "button" at bounding box center [730, 19] width 13 height 13
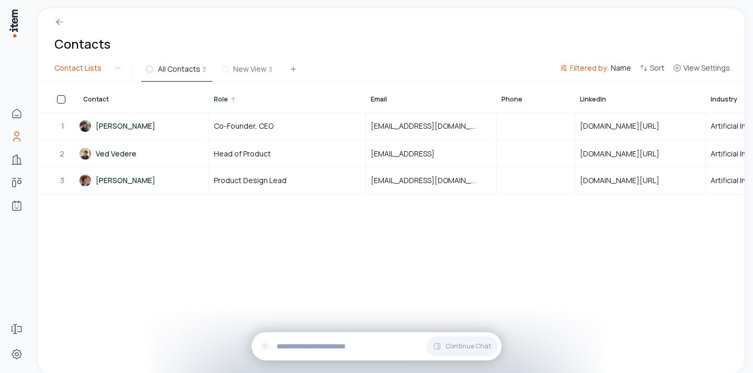
click at [93, 73] on html "Home Contacts Companies Deals Agents Forms Settings Contacts Contact Lists All …" at bounding box center [376, 186] width 753 height 373
click at [83, 71] on html "Home Contacts Companies Deals Agents Forms Settings Contacts Contact Lists All …" at bounding box center [376, 186] width 753 height 373
click at [603, 63] on span "Filtered by:" at bounding box center [589, 68] width 39 height 10
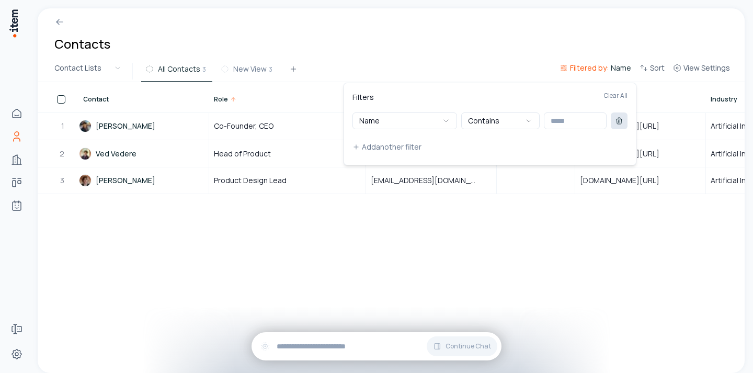
click at [621, 119] on icon at bounding box center [619, 121] width 8 height 8
click at [375, 122] on button "Add filter" at bounding box center [489, 121] width 275 height 19
click at [600, 68] on html "Home Contacts Companies Deals Agents Forms Settings Contacts Contact Lists All …" at bounding box center [376, 186] width 753 height 373
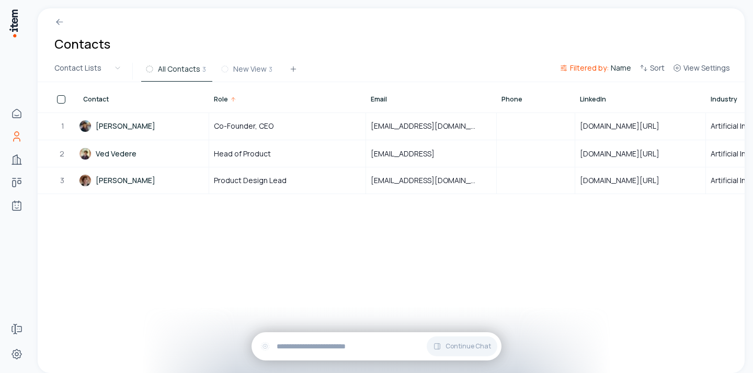
click at [612, 68] on button "Filtered by: Name" at bounding box center [595, 71] width 80 height 19
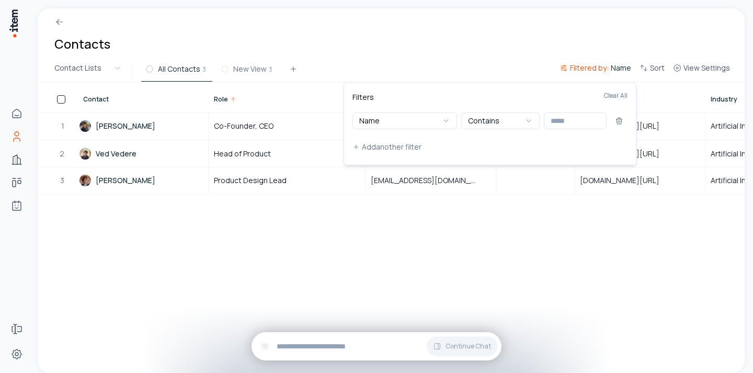
click at [615, 90] on div "Filters Clear All Name Contains Add another filter" at bounding box center [489, 124] width 293 height 83
click at [607, 84] on div "Filters Clear All Name Contains Add another filter" at bounding box center [489, 124] width 293 height 83
click at [607, 86] on div "Filters Clear All Name Contains Add another filter" at bounding box center [489, 124] width 293 height 83
click at [608, 91] on button "Clear All" at bounding box center [616, 101] width 24 height 21
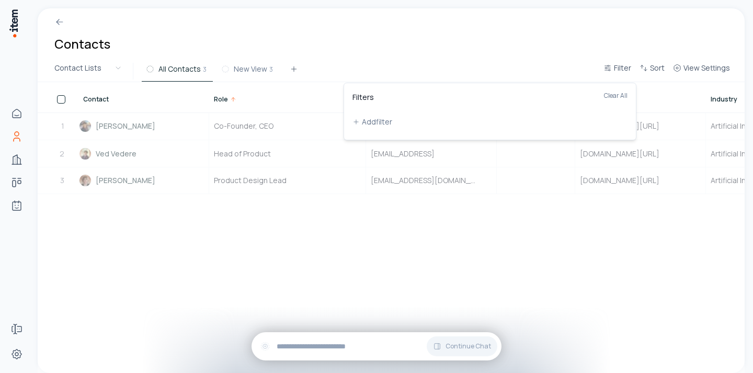
click at [541, 68] on html "Home Contacts Companies Deals Agents Forms Settings Contacts Contact Lists All …" at bounding box center [376, 186] width 753 height 373
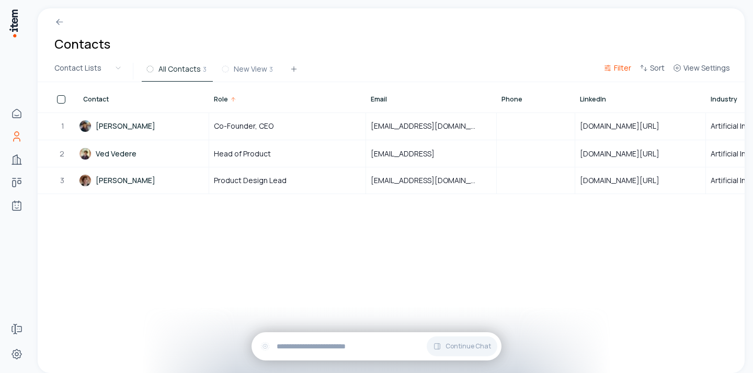
click at [617, 67] on span "Filter" at bounding box center [622, 68] width 17 height 10
click at [639, 67] on html "Home Contacts Companies Deals Agents Forms Settings Contacts Contact Lists All …" at bounding box center [376, 186] width 753 height 373
click at [647, 67] on icon "button" at bounding box center [643, 68] width 8 height 8
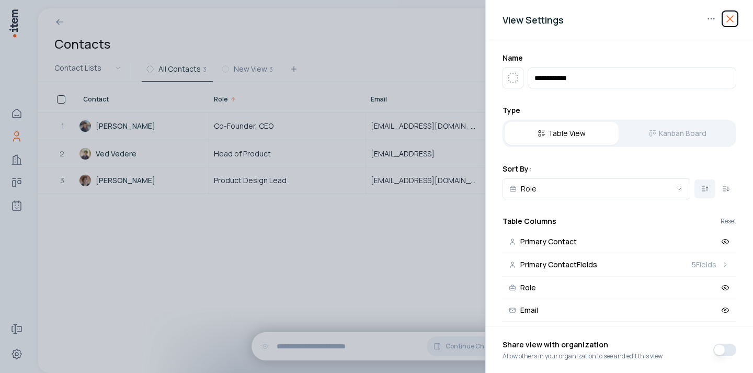
click at [729, 20] on icon "button" at bounding box center [730, 19] width 13 height 13
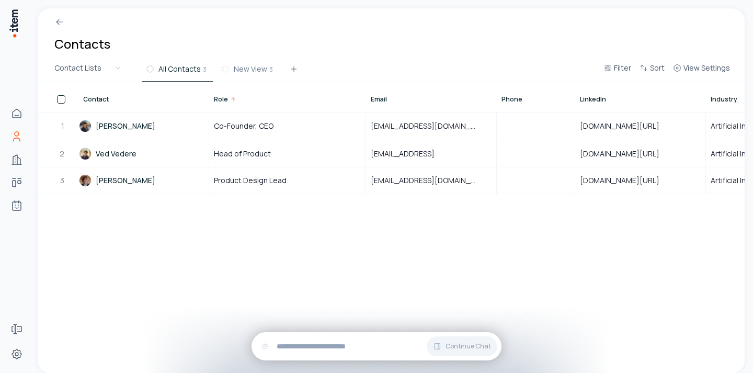
click at [63, 99] on button "button" at bounding box center [61, 99] width 8 height 8
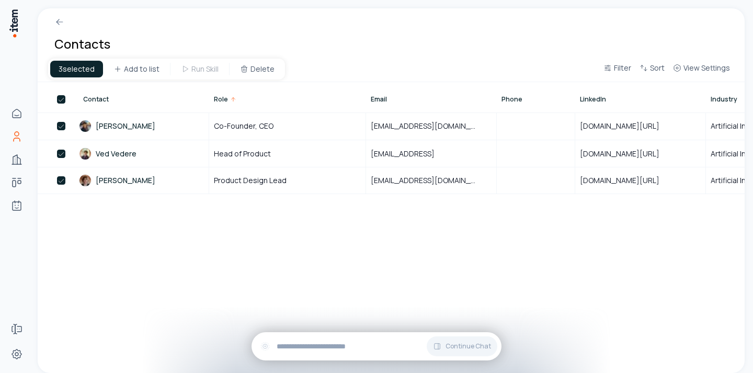
click at [64, 71] on div "3 selected" at bounding box center [76, 69] width 53 height 17
click at [61, 92] on div at bounding box center [58, 97] width 40 height 29
click at [61, 99] on button "button" at bounding box center [61, 99] width 8 height 8
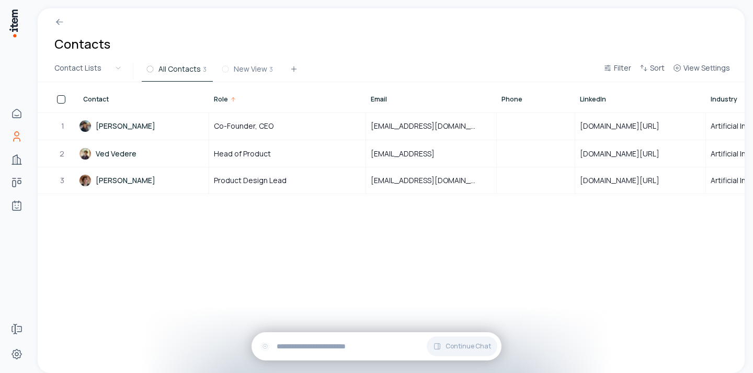
click at [61, 99] on button "button" at bounding box center [61, 99] width 8 height 8
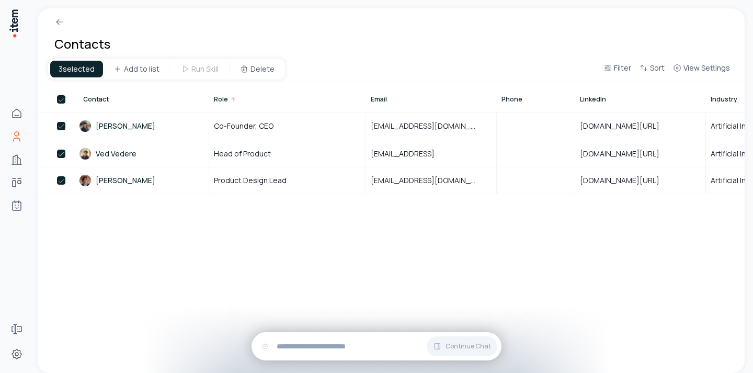
click at [61, 99] on button "button" at bounding box center [61, 99] width 8 height 8
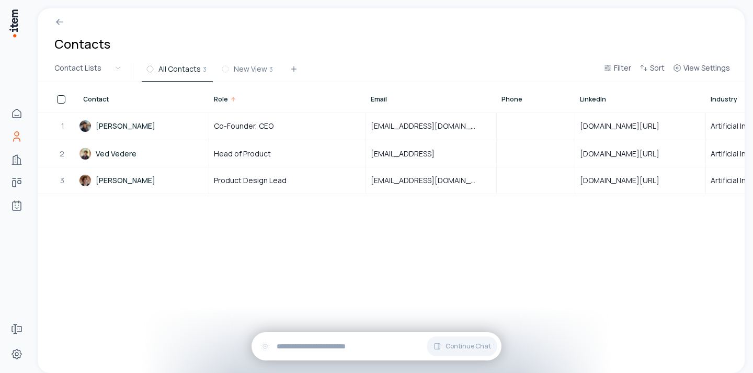
click at [61, 99] on button "button" at bounding box center [61, 99] width 8 height 8
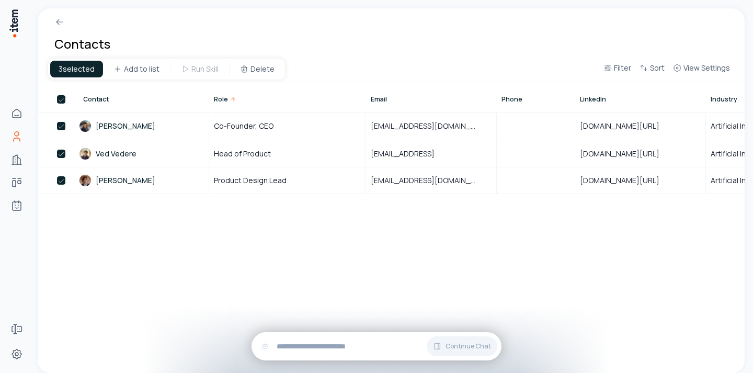
click at [61, 99] on button "button" at bounding box center [61, 99] width 8 height 8
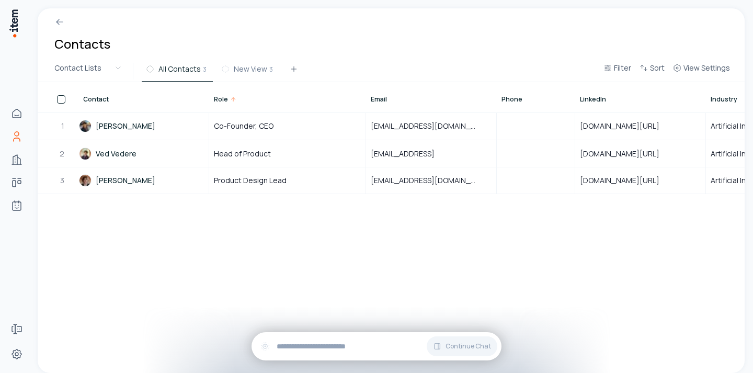
click at [61, 99] on button "button" at bounding box center [61, 99] width 8 height 8
click at [58, 94] on div at bounding box center [58, 97] width 40 height 29
click at [64, 97] on button "button" at bounding box center [61, 99] width 8 height 8
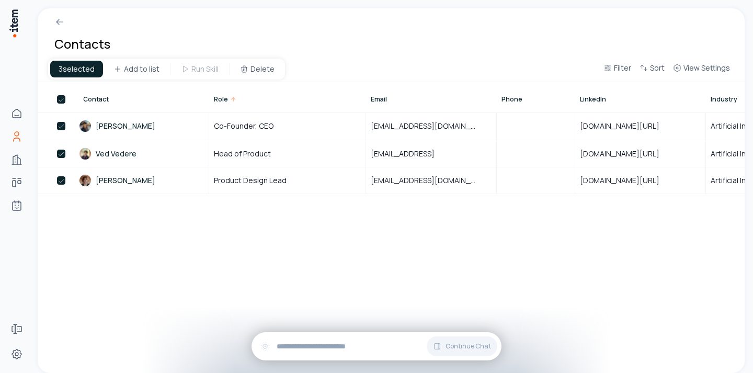
click at [613, 46] on div "Contacts" at bounding box center [391, 34] width 707 height 52
click at [55, 17] on icon at bounding box center [59, 22] width 10 height 10
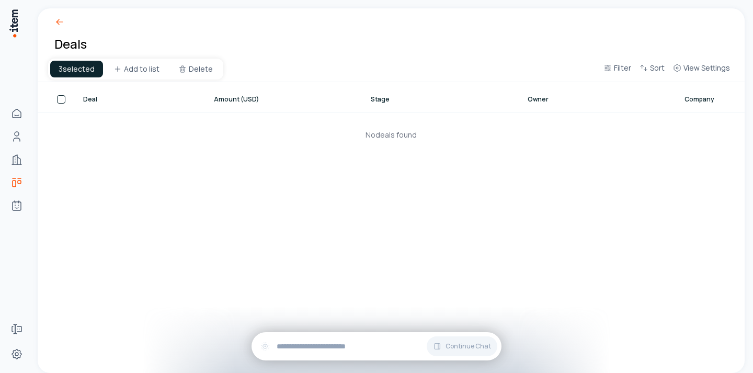
click at [64, 17] on icon at bounding box center [59, 22] width 10 height 10
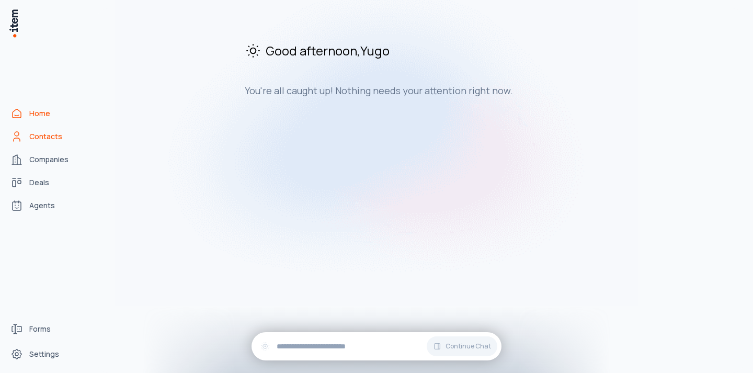
click at [43, 146] on link "Contacts" at bounding box center [45, 136] width 79 height 21
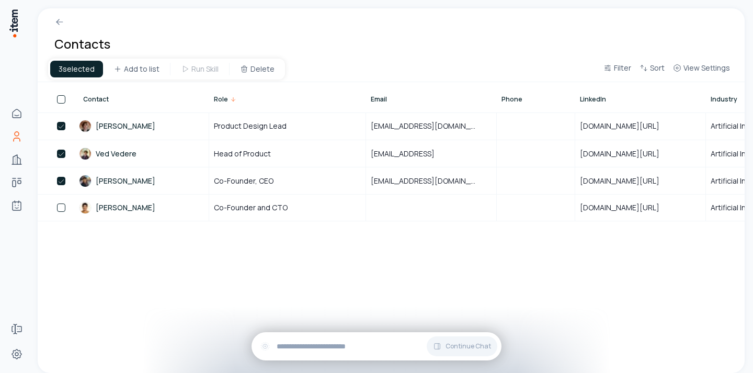
click at [61, 96] on button "button" at bounding box center [61, 99] width 8 height 8
click at [59, 96] on button "button" at bounding box center [61, 99] width 8 height 8
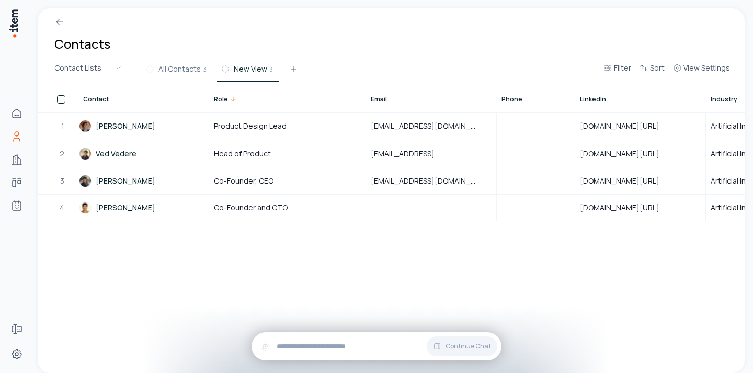
click at [53, 102] on div at bounding box center [58, 99] width 40 height 8
click at [59, 101] on button "button" at bounding box center [61, 99] width 8 height 8
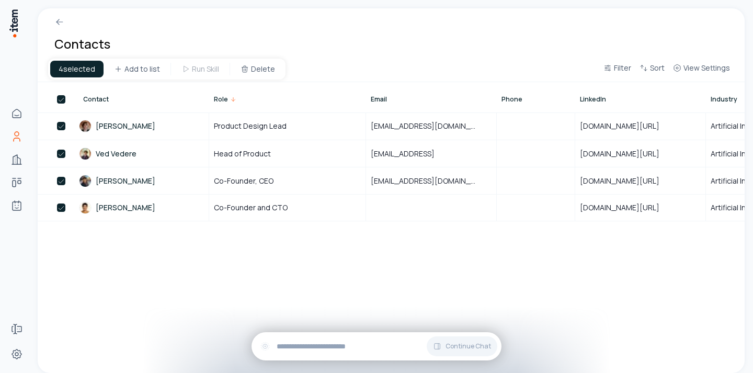
click at [58, 101] on button "button" at bounding box center [61, 99] width 8 height 8
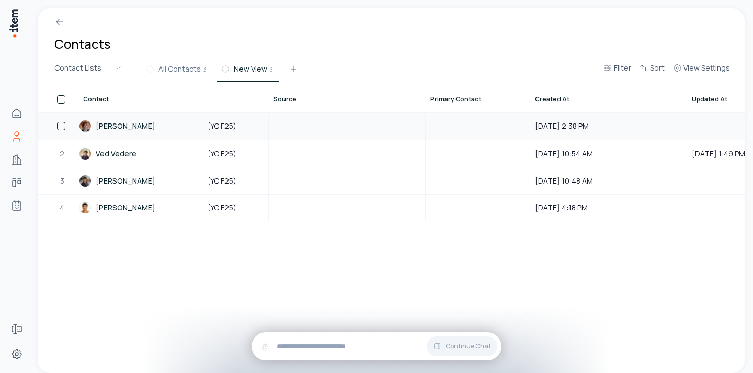
scroll to position [0, 904]
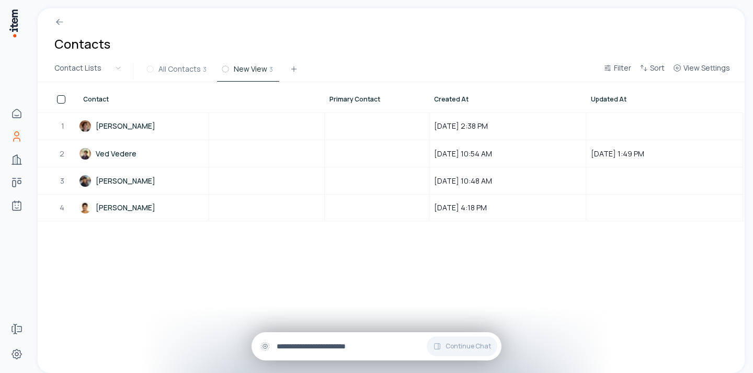
click at [354, 344] on input "text" at bounding box center [385, 346] width 216 height 12
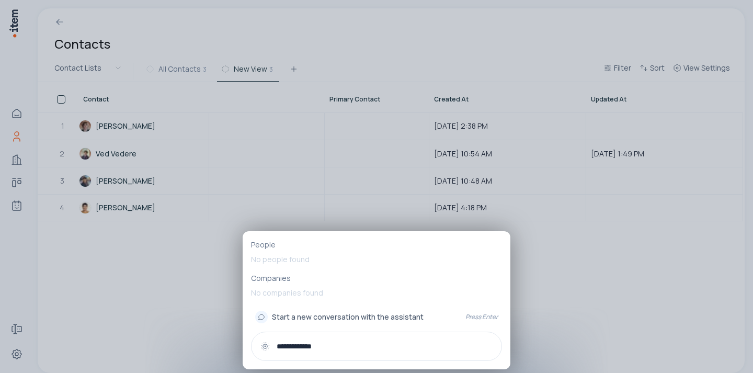
type input "**********"
click at [352, 315] on span "Start a new conversation with the assistant" at bounding box center [348, 317] width 152 height 10
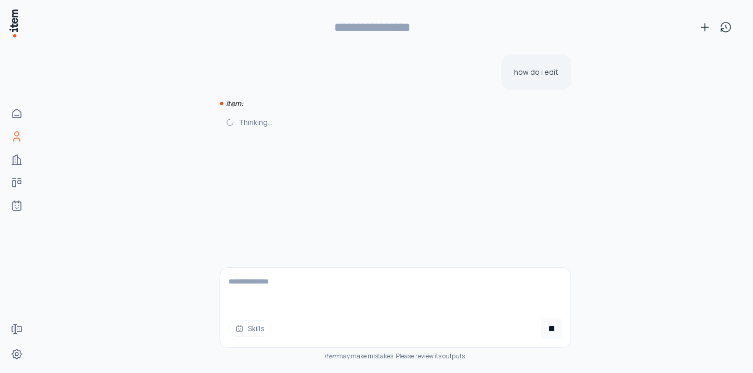
drag, startPoint x: 228, startPoint y: 105, endPoint x: 247, endPoint y: 105, distance: 18.8
click at [233, 105] on icon "item:" at bounding box center [234, 103] width 17 height 10
click at [247, 105] on div "item:" at bounding box center [395, 103] width 351 height 10
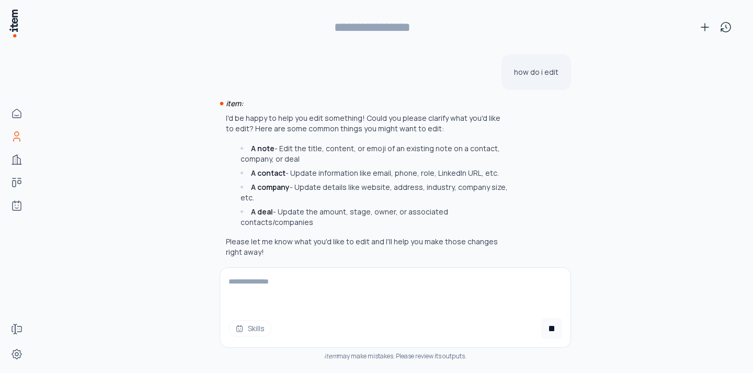
scroll to position [7, 0]
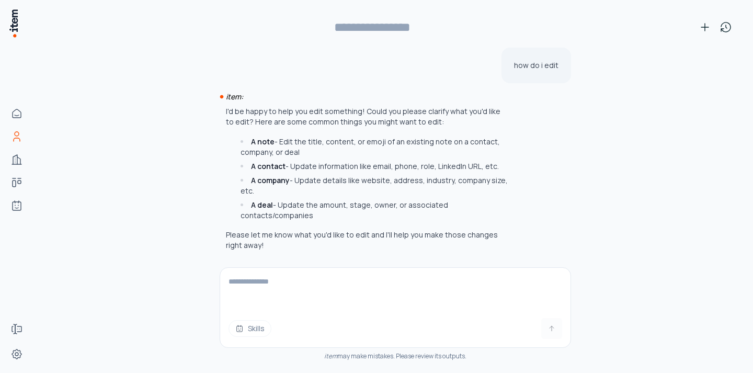
click at [328, 288] on textarea at bounding box center [395, 289] width 350 height 42
type input "**********"
type textarea "**********"
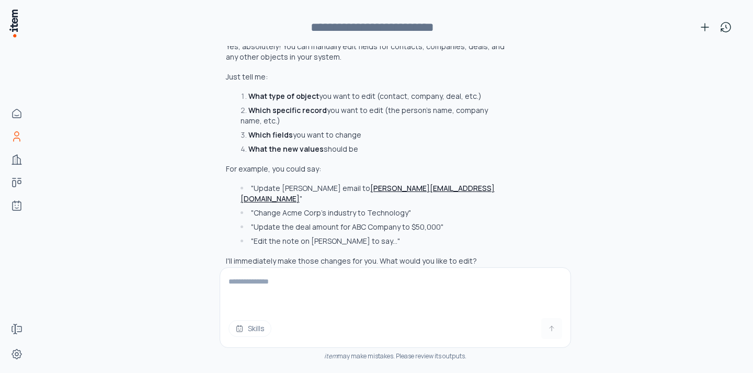
scroll to position [296, 0]
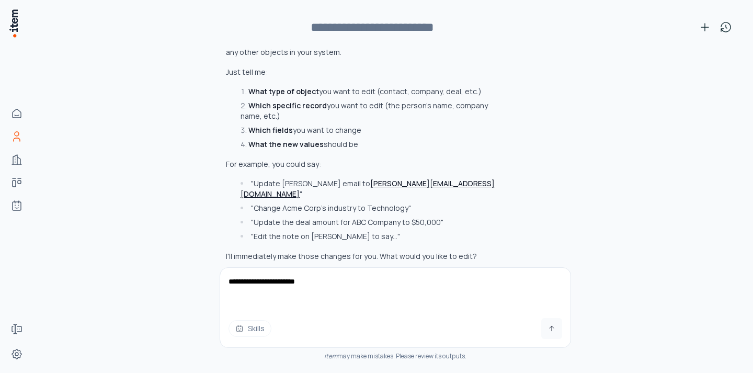
type textarea "**********"
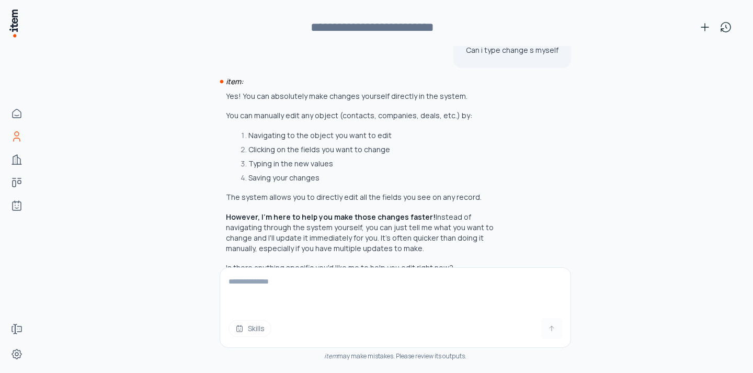
scroll to position [554, 0]
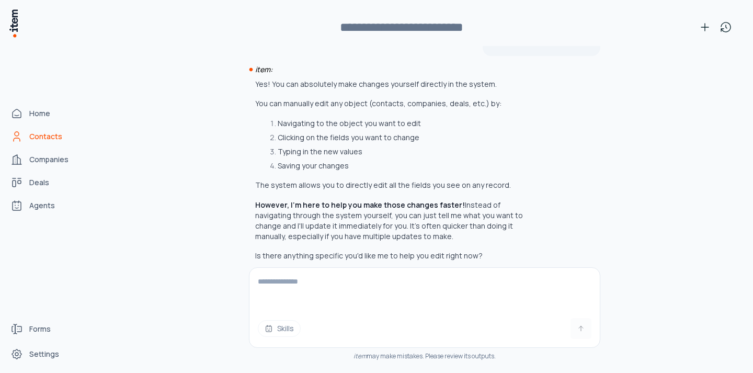
click at [35, 137] on span "Contacts" at bounding box center [45, 136] width 33 height 10
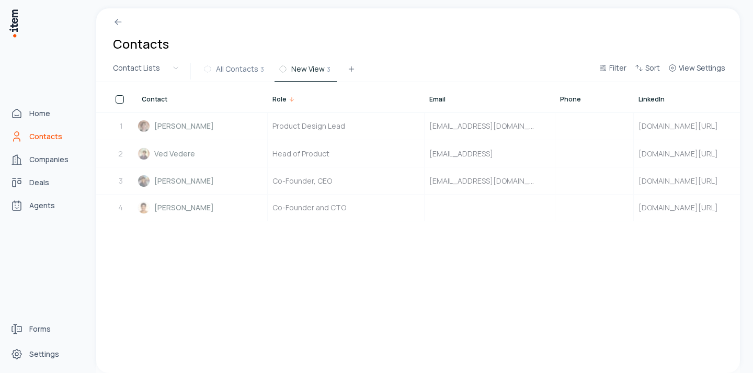
scroll to position [0, 0]
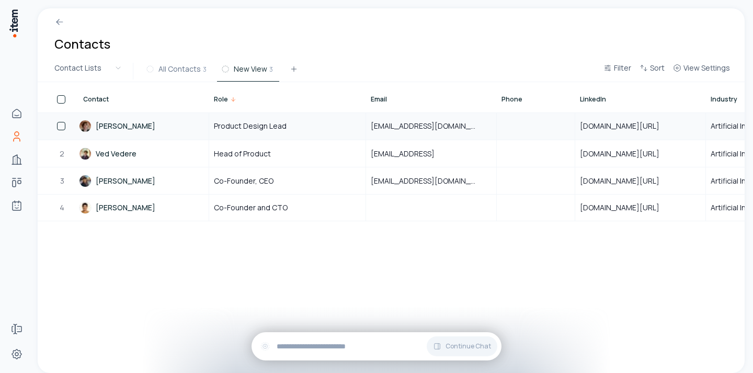
click at [140, 133] on link "[PERSON_NAME]" at bounding box center [143, 126] width 129 height 26
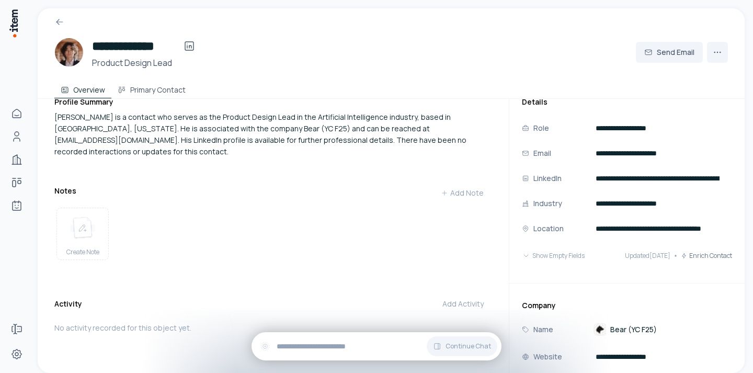
scroll to position [18, 0]
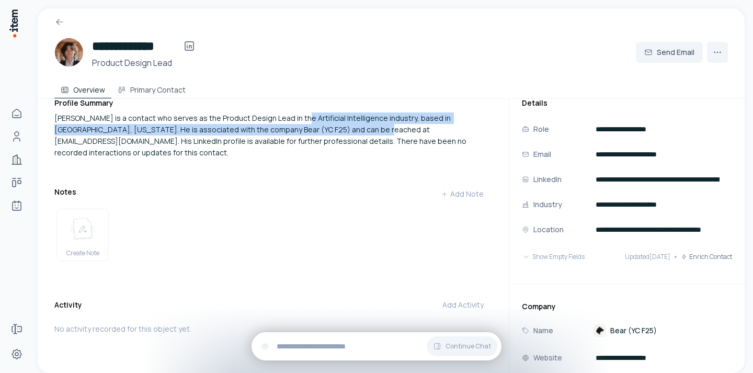
drag, startPoint x: 290, startPoint y: 116, endPoint x: 311, endPoint y: 126, distance: 23.6
click at [311, 126] on div "Yugo Imanishi is a contact who serves as the Product Design Lead in the Artific…" at bounding box center [273, 135] width 438 height 46
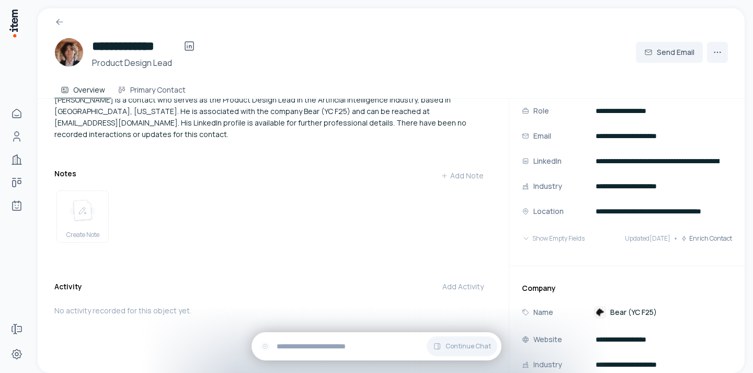
scroll to position [0, 0]
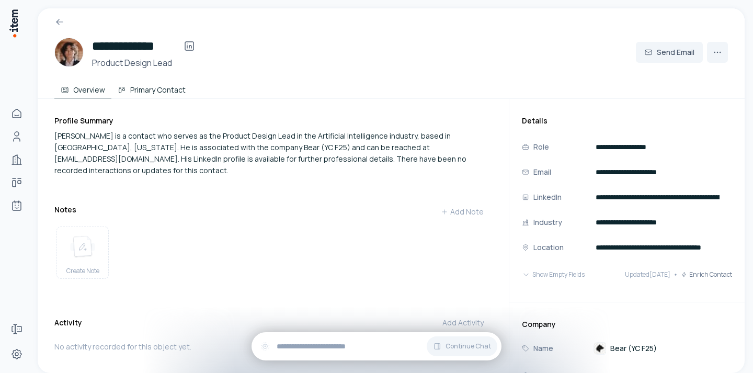
click at [150, 92] on button "Primary Contact" at bounding box center [151, 87] width 81 height 21
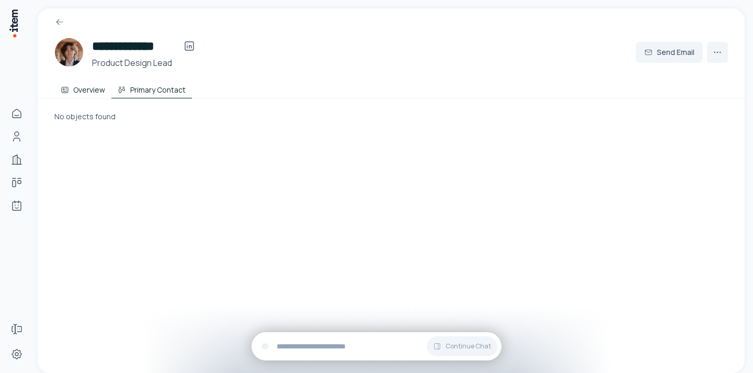
click at [91, 93] on button "Overview" at bounding box center [82, 87] width 57 height 21
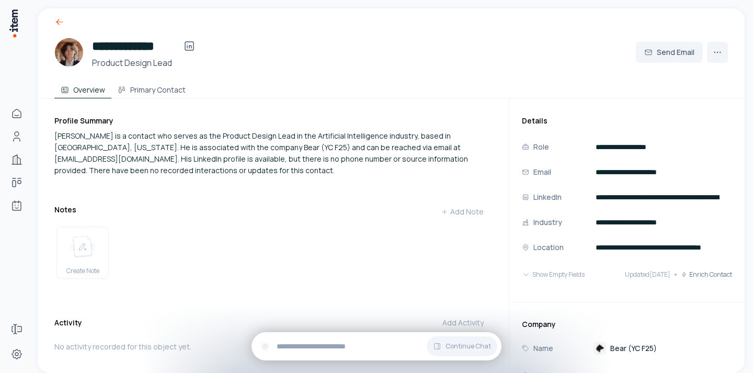
click at [54, 17] on icon at bounding box center [59, 22] width 10 height 10
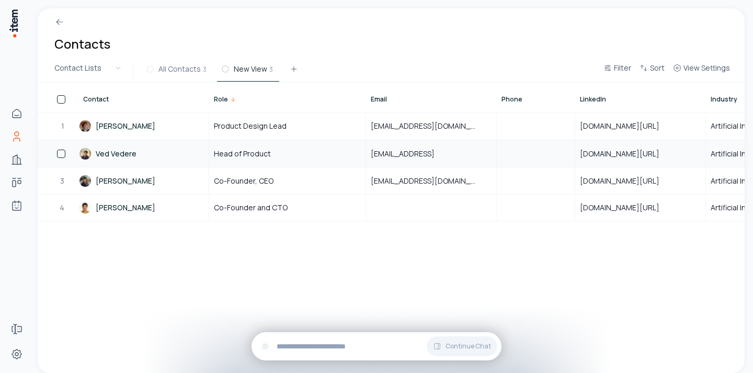
click at [153, 163] on link "Ved Vedere" at bounding box center [143, 154] width 129 height 26
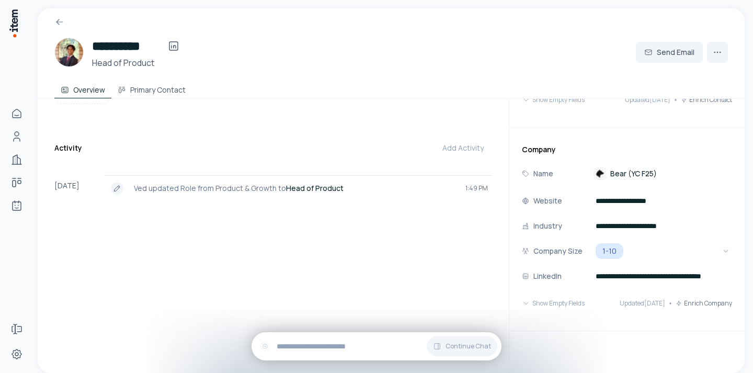
scroll to position [180, 0]
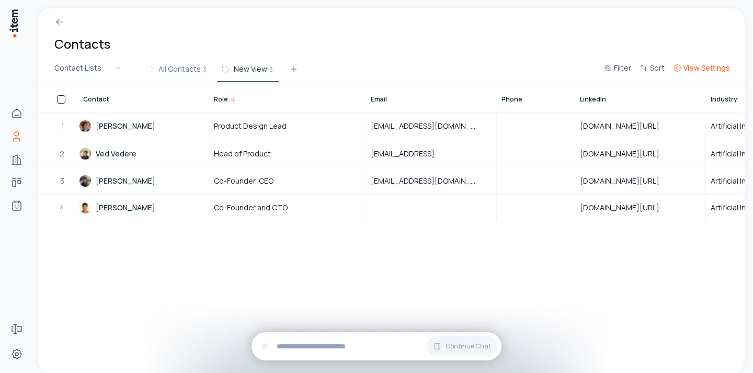
click at [692, 66] on span "View Settings" at bounding box center [706, 68] width 47 height 10
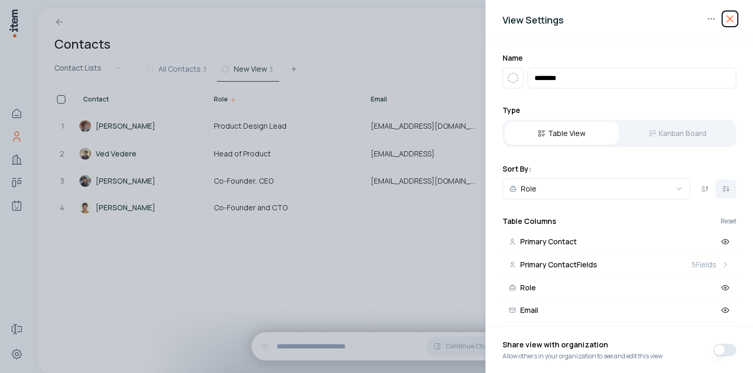
click at [726, 19] on icon "button" at bounding box center [730, 19] width 13 height 13
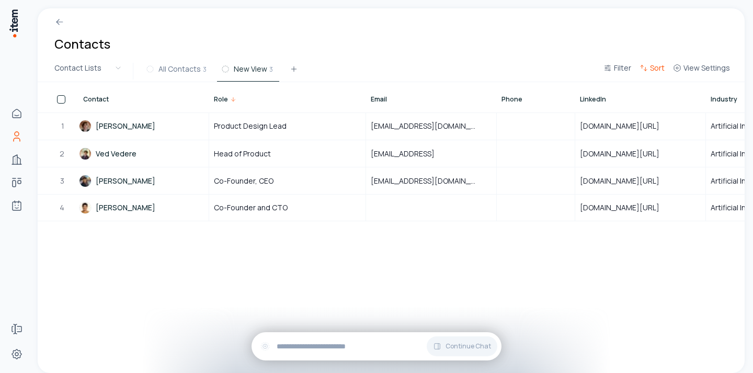
click at [658, 62] on button "Sort" at bounding box center [651, 71] width 33 height 19
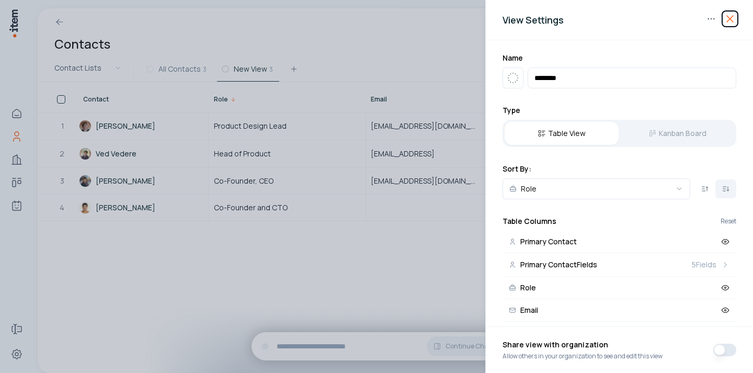
click at [734, 18] on icon "button" at bounding box center [730, 19] width 13 height 13
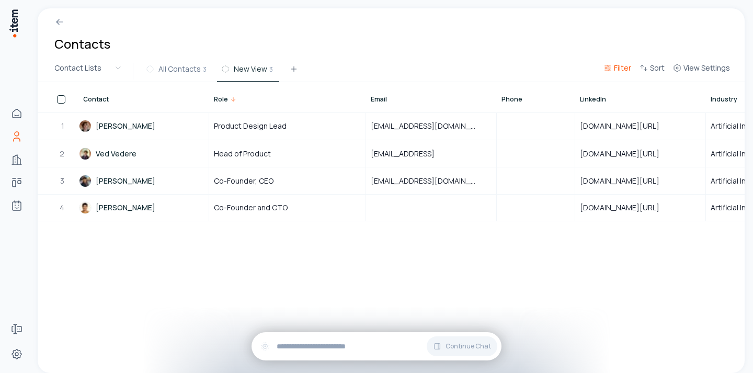
click at [616, 67] on span "Filter" at bounding box center [622, 68] width 17 height 10
click at [616, 67] on html "Home Contacts Companies Deals Agents Forms Settings Contacts Contact Lists All …" at bounding box center [376, 186] width 753 height 373
click at [658, 63] on span "Sort" at bounding box center [657, 68] width 15 height 10
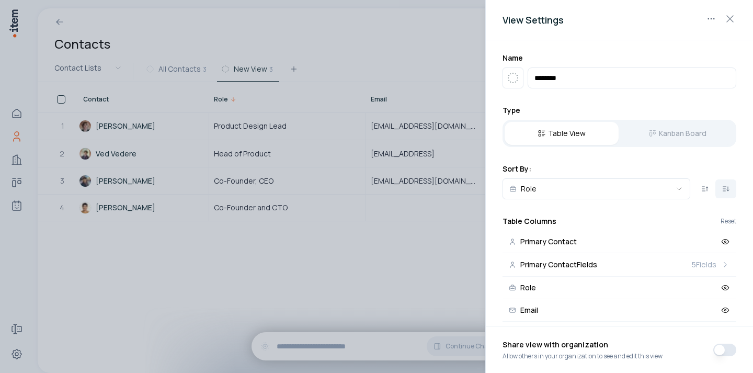
click at [743, 14] on div "View Settings" at bounding box center [619, 20] width 267 height 40
click at [736, 10] on div "View Settings" at bounding box center [619, 20] width 267 height 40
click at [731, 13] on icon "button" at bounding box center [730, 19] width 13 height 13
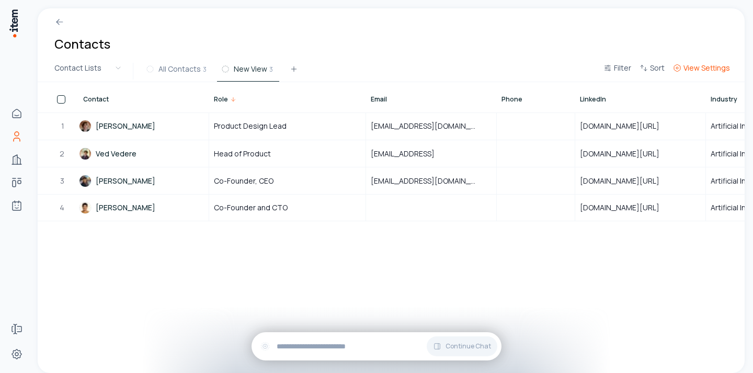
click at [707, 66] on span "View Settings" at bounding box center [706, 68] width 47 height 10
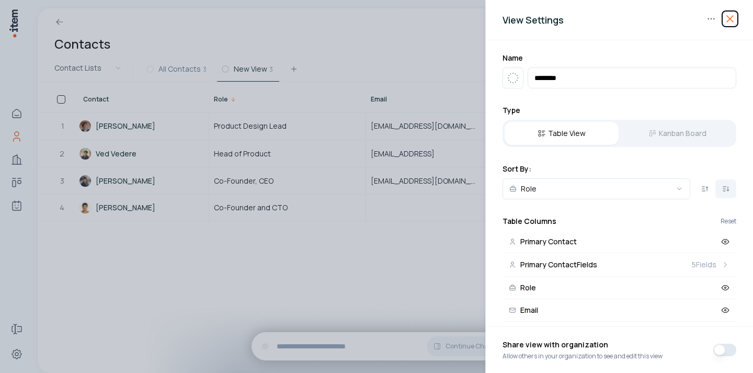
click at [728, 17] on icon "button" at bounding box center [730, 19] width 6 height 6
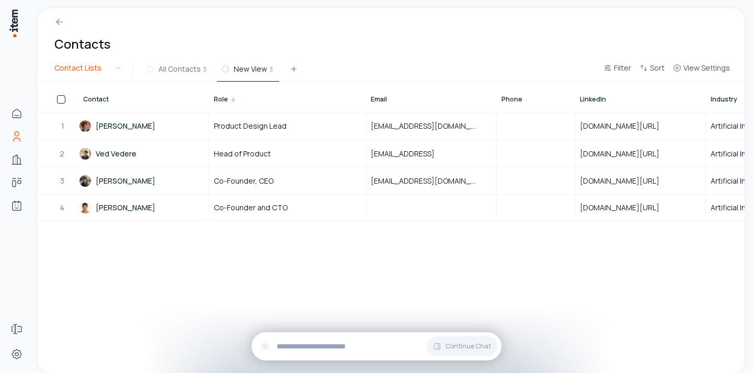
click at [105, 65] on html "Home Contacts Companies Deals Agents Forms Settings Contacts Contact Lists All …" at bounding box center [376, 186] width 753 height 373
click at [105, 66] on html "Home Contacts Companies Deals Agents Forms Settings Contacts Contact Lists All …" at bounding box center [376, 186] width 753 height 373
click at [96, 34] on div "Contacts" at bounding box center [391, 34] width 707 height 52
click at [58, 23] on icon at bounding box center [57, 23] width 3 height 3
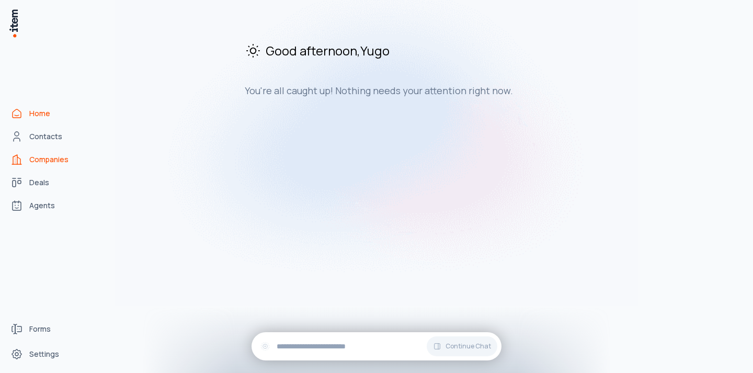
click at [58, 159] on span "Companies" at bounding box center [48, 159] width 39 height 10
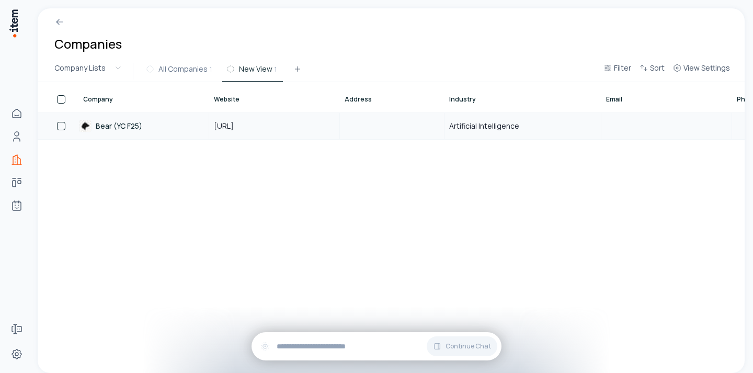
click at [60, 127] on button "button" at bounding box center [61, 126] width 8 height 8
click at [64, 126] on button "button" at bounding box center [61, 126] width 8 height 8
click at [63, 126] on button "button" at bounding box center [61, 126] width 8 height 8
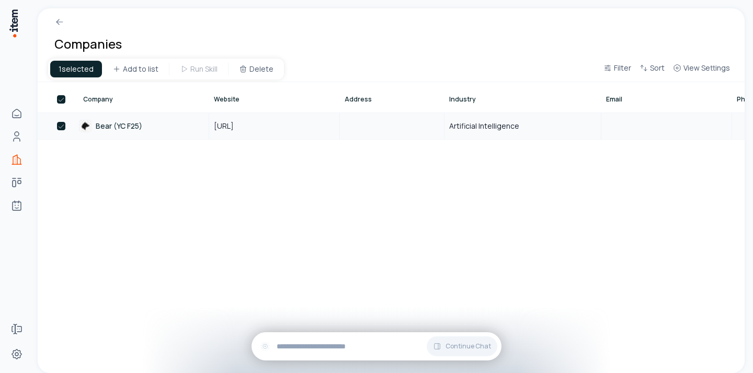
click at [65, 124] on button "button" at bounding box center [61, 126] width 8 height 8
click at [60, 127] on button "button" at bounding box center [61, 126] width 8 height 8
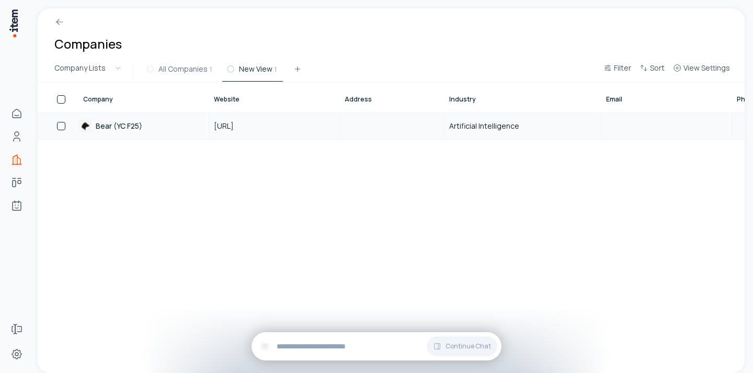
click at [60, 127] on button "button" at bounding box center [61, 126] width 8 height 8
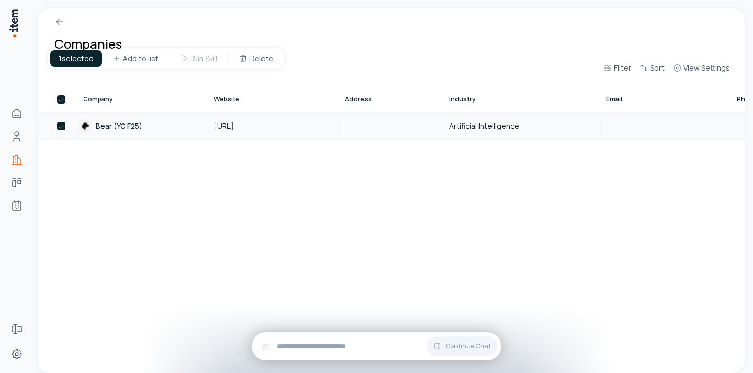
click at [60, 127] on button "button" at bounding box center [61, 126] width 8 height 8
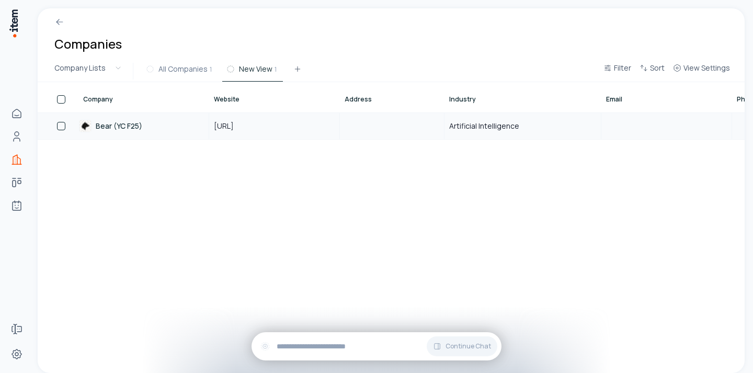
click at [60, 127] on button "button" at bounding box center [61, 126] width 8 height 8
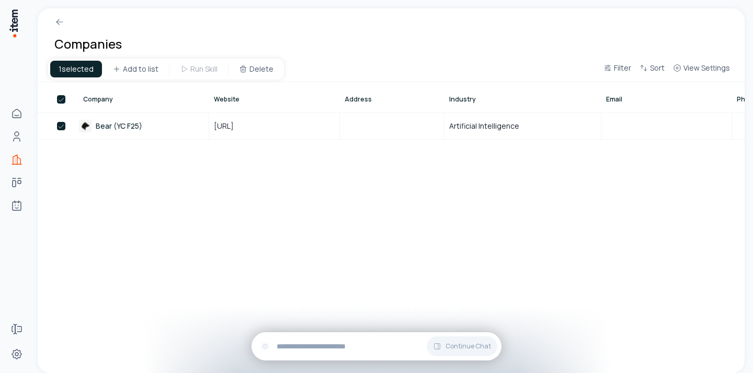
click at [61, 97] on button "button" at bounding box center [61, 99] width 8 height 8
click at [63, 24] on icon at bounding box center [59, 22] width 10 height 10
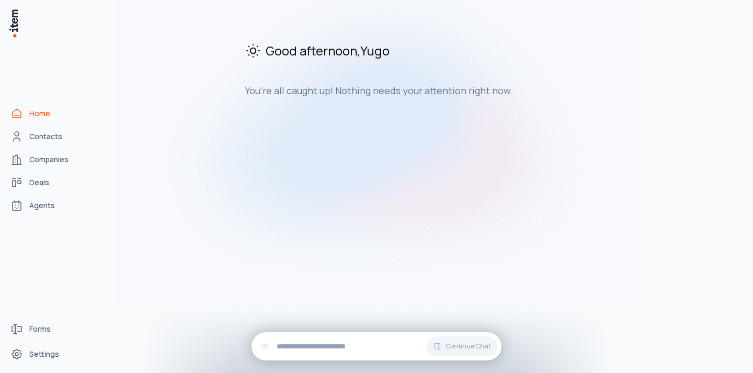
click at [49, 147] on div "Home Contacts Companies Deals Agents" at bounding box center [46, 159] width 92 height 318
click at [41, 139] on span "Contacts" at bounding box center [45, 136] width 33 height 10
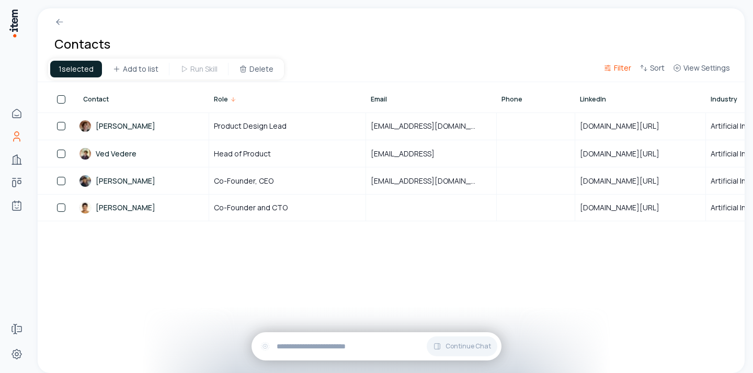
click at [619, 71] on span "Filter" at bounding box center [622, 68] width 17 height 10
click at [616, 67] on html "Home Contacts Companies Deals Agents Forms Settings Contacts 1 selected Add to …" at bounding box center [376, 186] width 753 height 373
click at [614, 67] on button "Filter" at bounding box center [617, 71] width 36 height 19
click at [379, 130] on button "Add filter" at bounding box center [489, 121] width 275 height 19
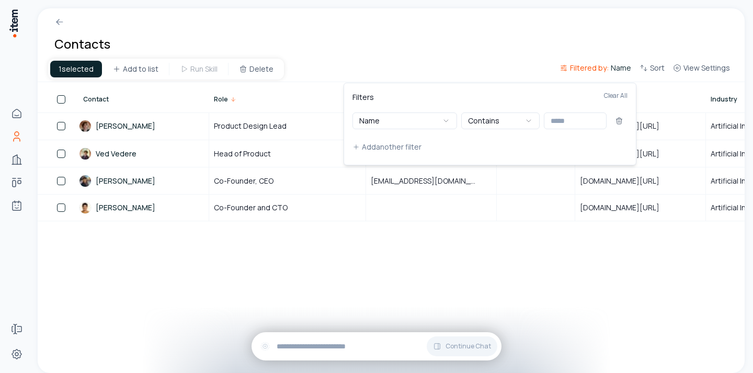
click at [474, 131] on div "Filters Clear All Name Contains Add another filter" at bounding box center [489, 123] width 275 height 65
click at [450, 122] on button "Name" at bounding box center [404, 120] width 105 height 17
click at [444, 121] on icon "button" at bounding box center [446, 121] width 8 height 8
click at [448, 121] on icon "button" at bounding box center [446, 121] width 8 height 8
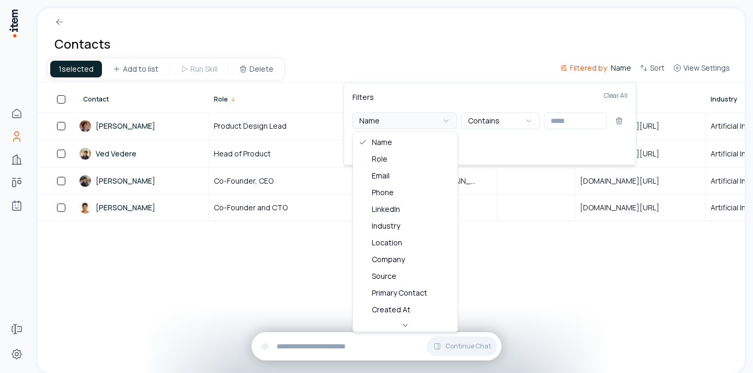
click at [448, 121] on icon "button" at bounding box center [446, 121] width 8 height 8
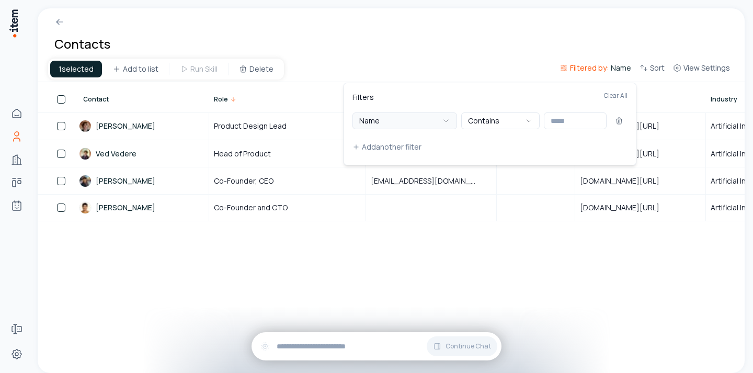
click at [446, 121] on icon "button" at bounding box center [446, 121] width 8 height 8
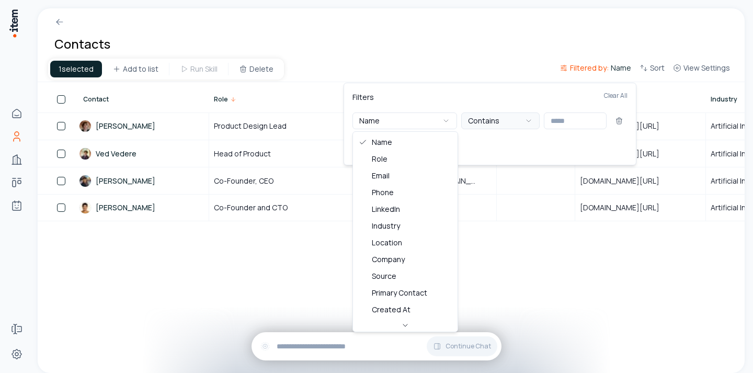
click at [495, 121] on button "Contains" at bounding box center [500, 120] width 78 height 17
click at [505, 121] on button "Contains" at bounding box center [500, 120] width 78 height 17
click at [453, 120] on button "Name" at bounding box center [404, 120] width 105 height 17
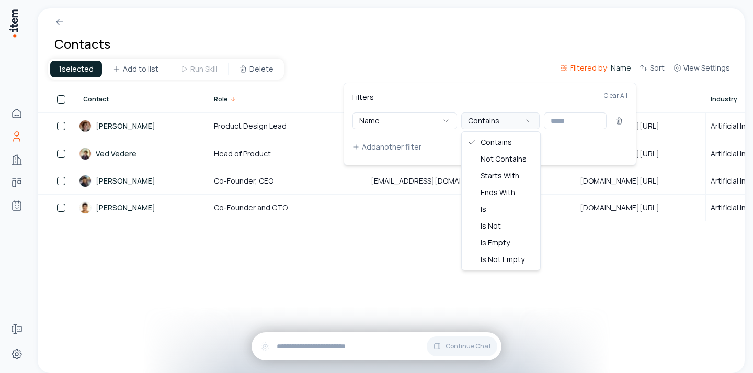
click at [486, 121] on button "Contains" at bounding box center [500, 120] width 78 height 17
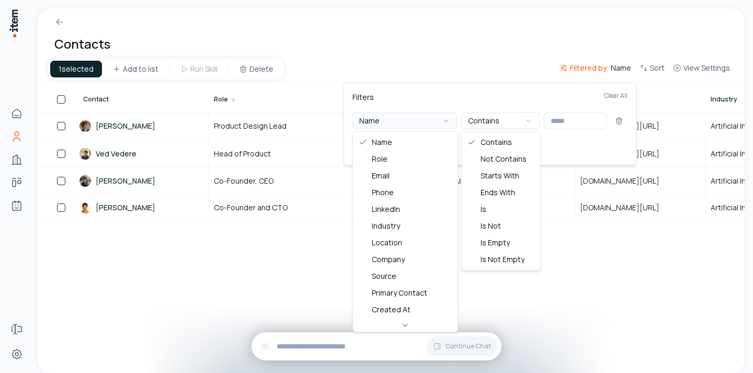
click at [454, 127] on button "Name" at bounding box center [404, 120] width 105 height 17
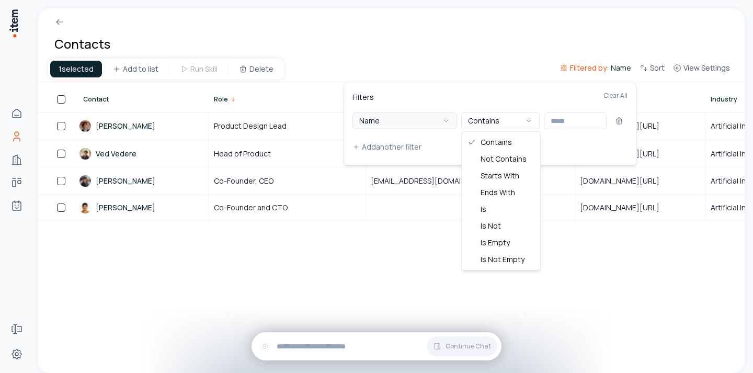
click at [446, 117] on icon "button" at bounding box center [446, 121] width 8 height 8
click at [446, 119] on icon "button" at bounding box center [446, 121] width 8 height 8
click at [578, 26] on html "Home Contacts Companies Deals Agents Forms Settings Contacts 1 selected Add to …" at bounding box center [376, 186] width 753 height 373
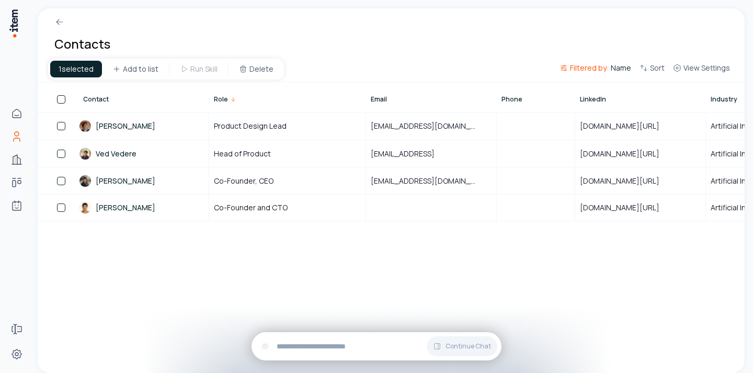
click at [586, 66] on span "Filtered by:" at bounding box center [589, 68] width 39 height 10
